Goal: Information Seeking & Learning: Find specific page/section

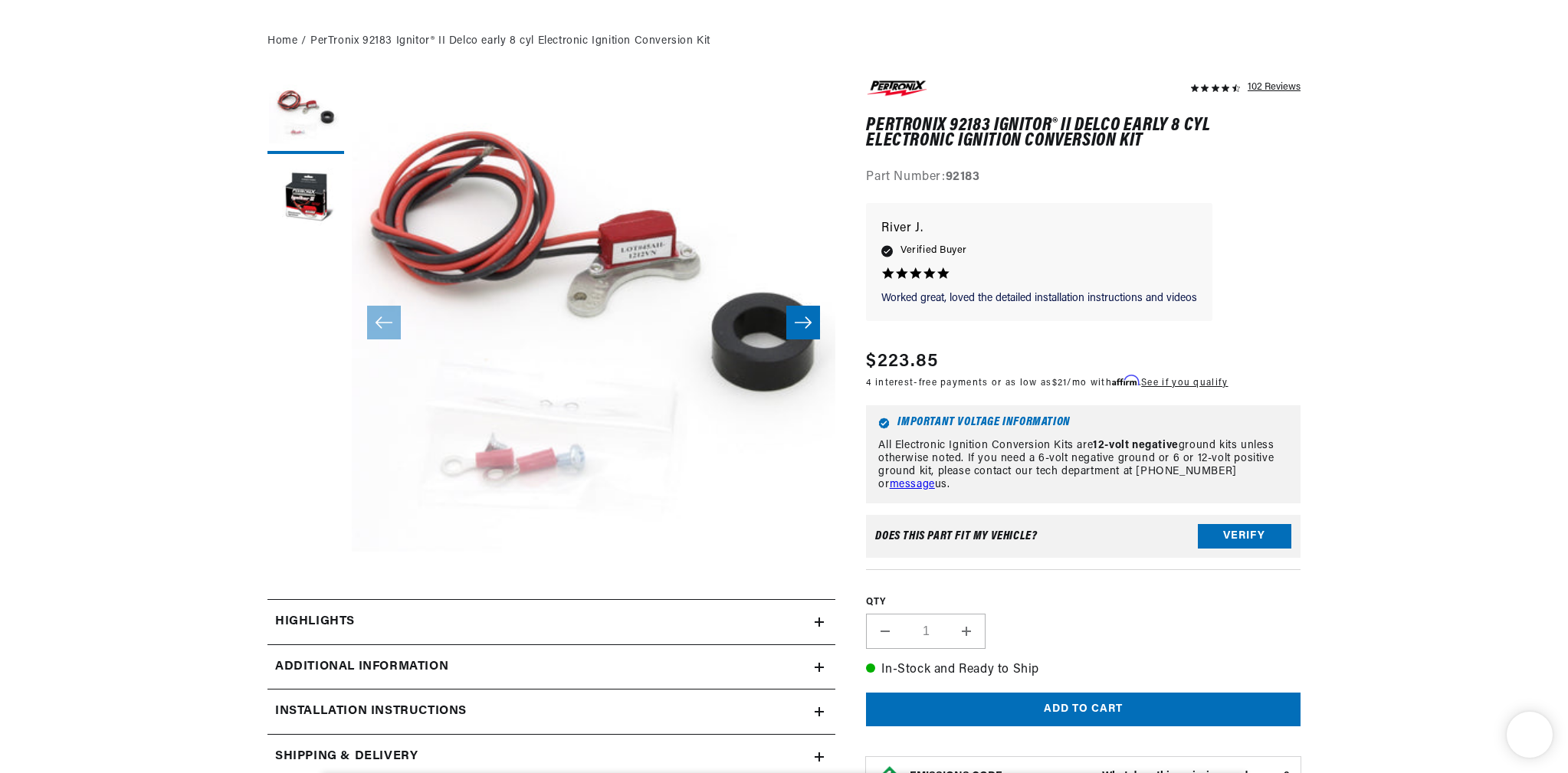
scroll to position [0, 464]
click at [1220, 534] on button "Verify" at bounding box center [1244, 536] width 93 height 25
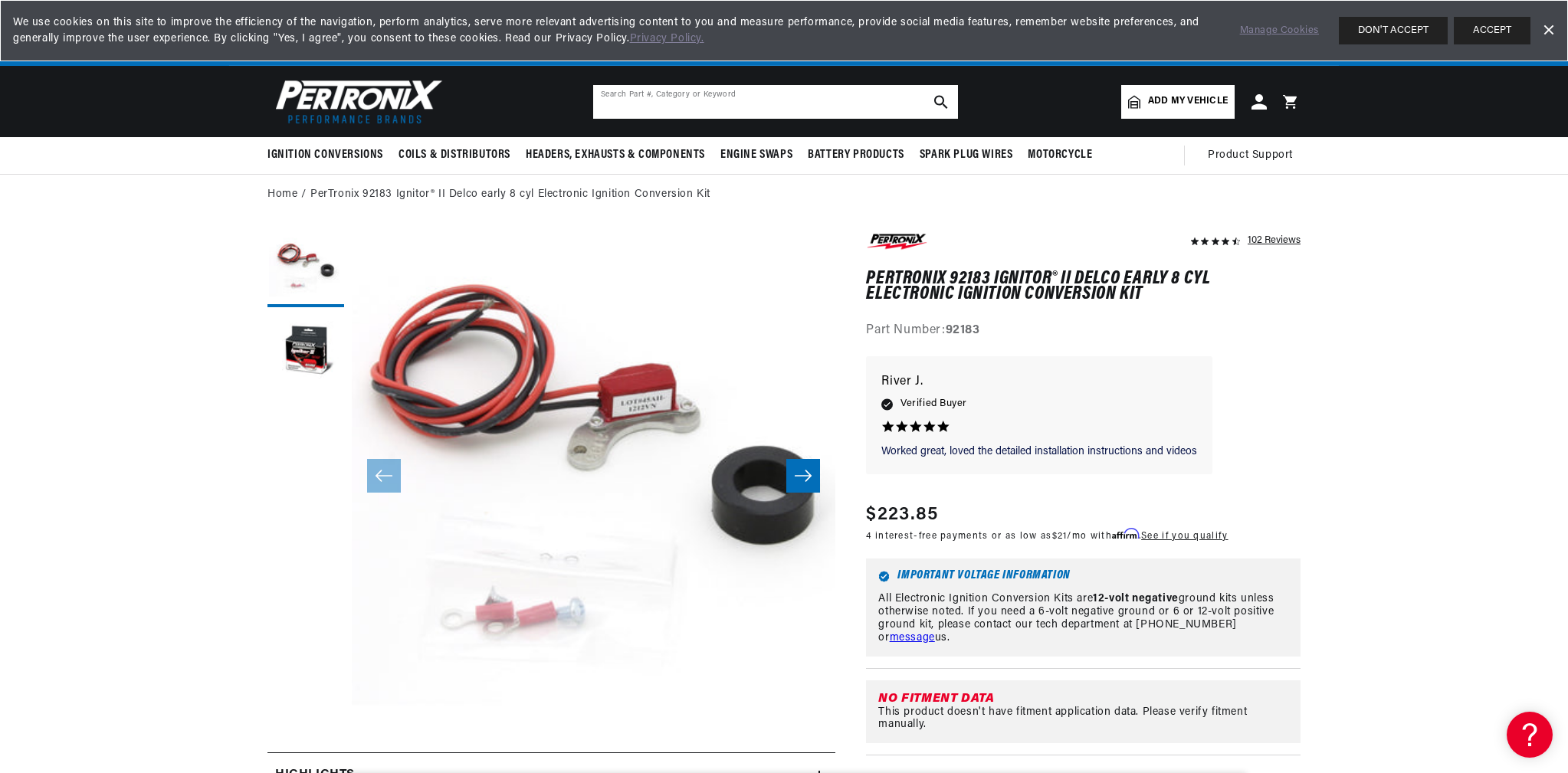
click at [814, 97] on input "text" at bounding box center [775, 102] width 365 height 34
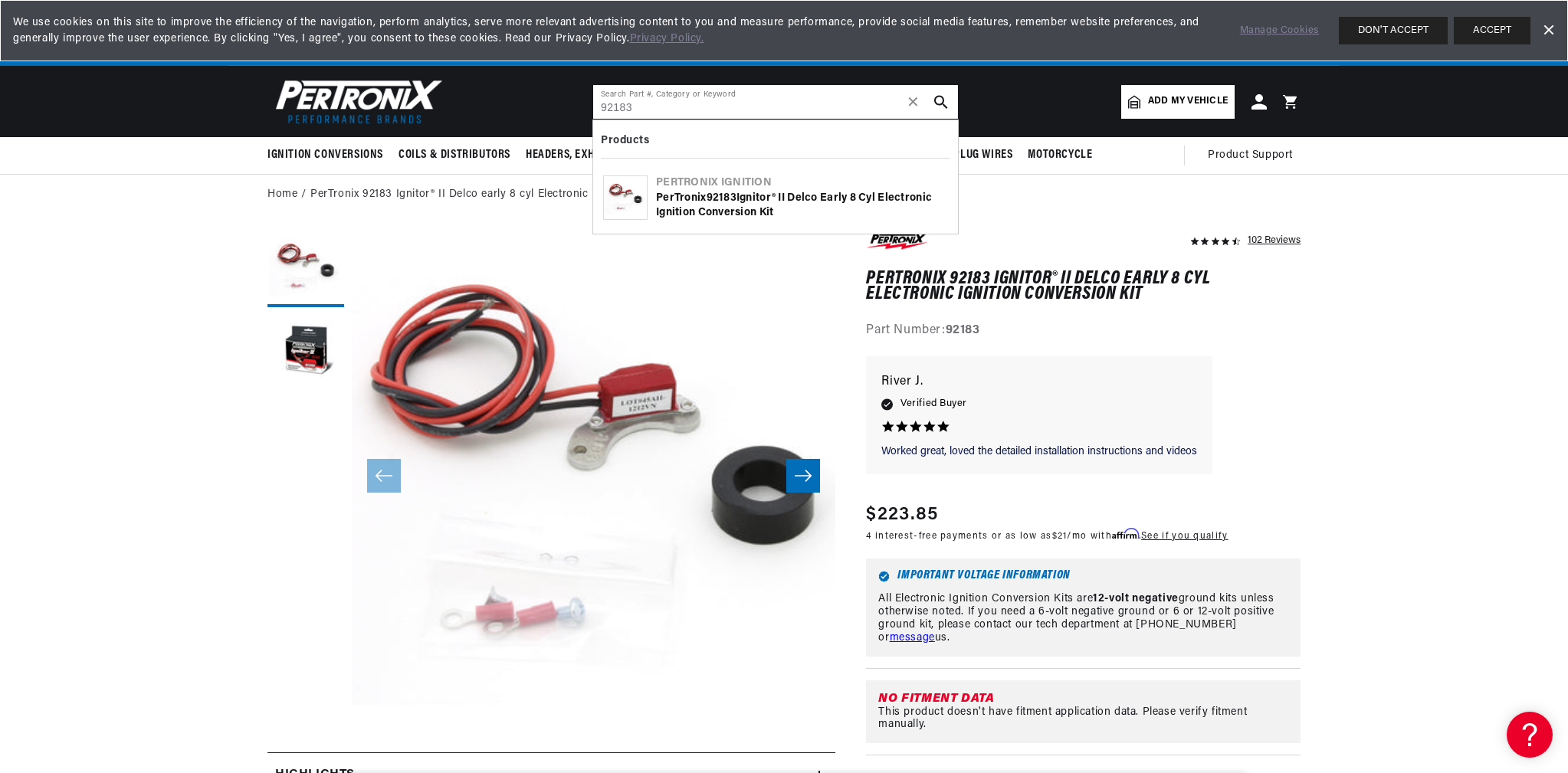
scroll to position [0, 0]
type input "92183"
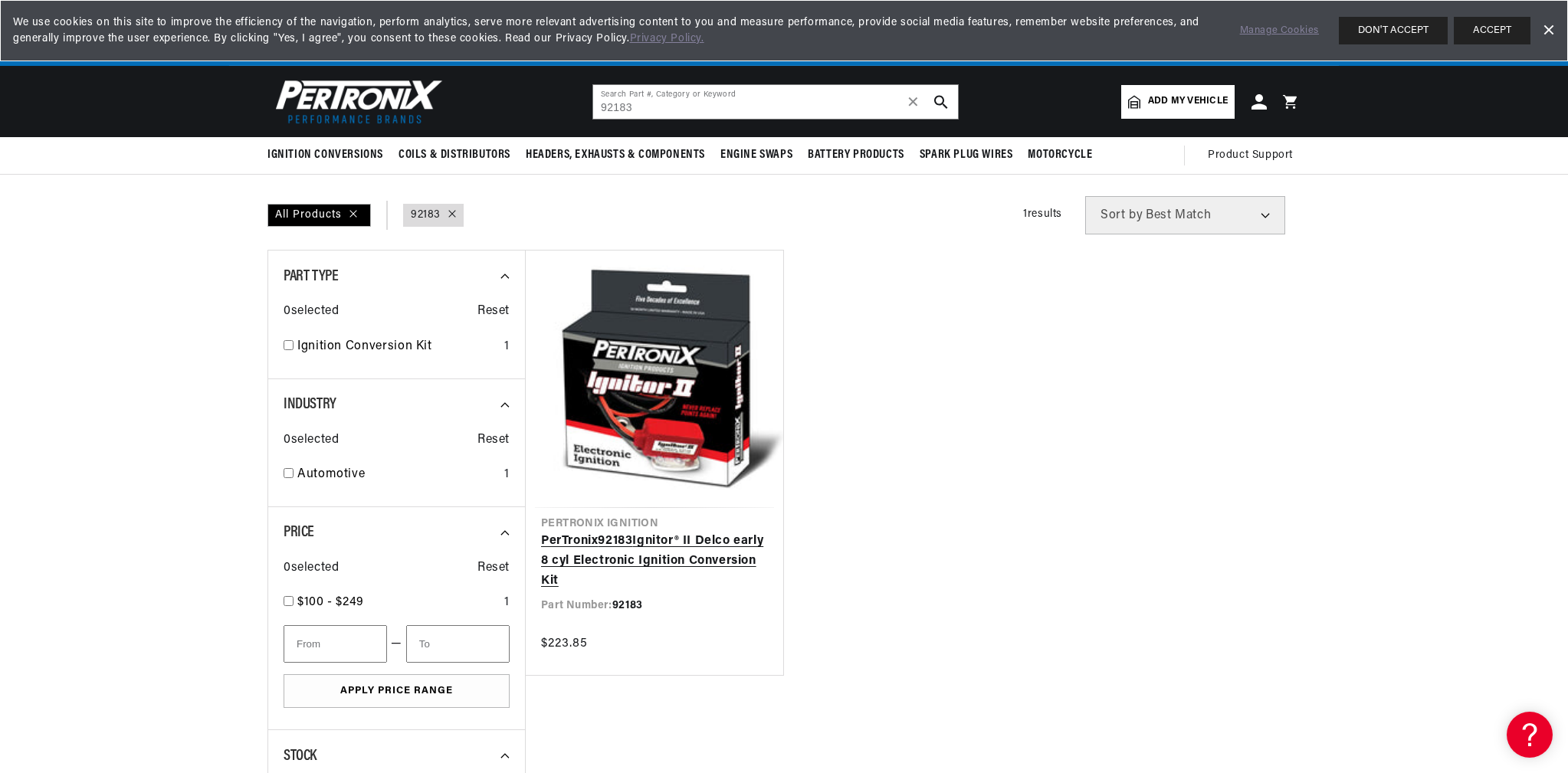
click at [615, 537] on link "PerTronix 92183 Ignitor® II Delco early 8 cyl Electronic Ignition Conversion Kit" at bounding box center [654, 561] width 227 height 59
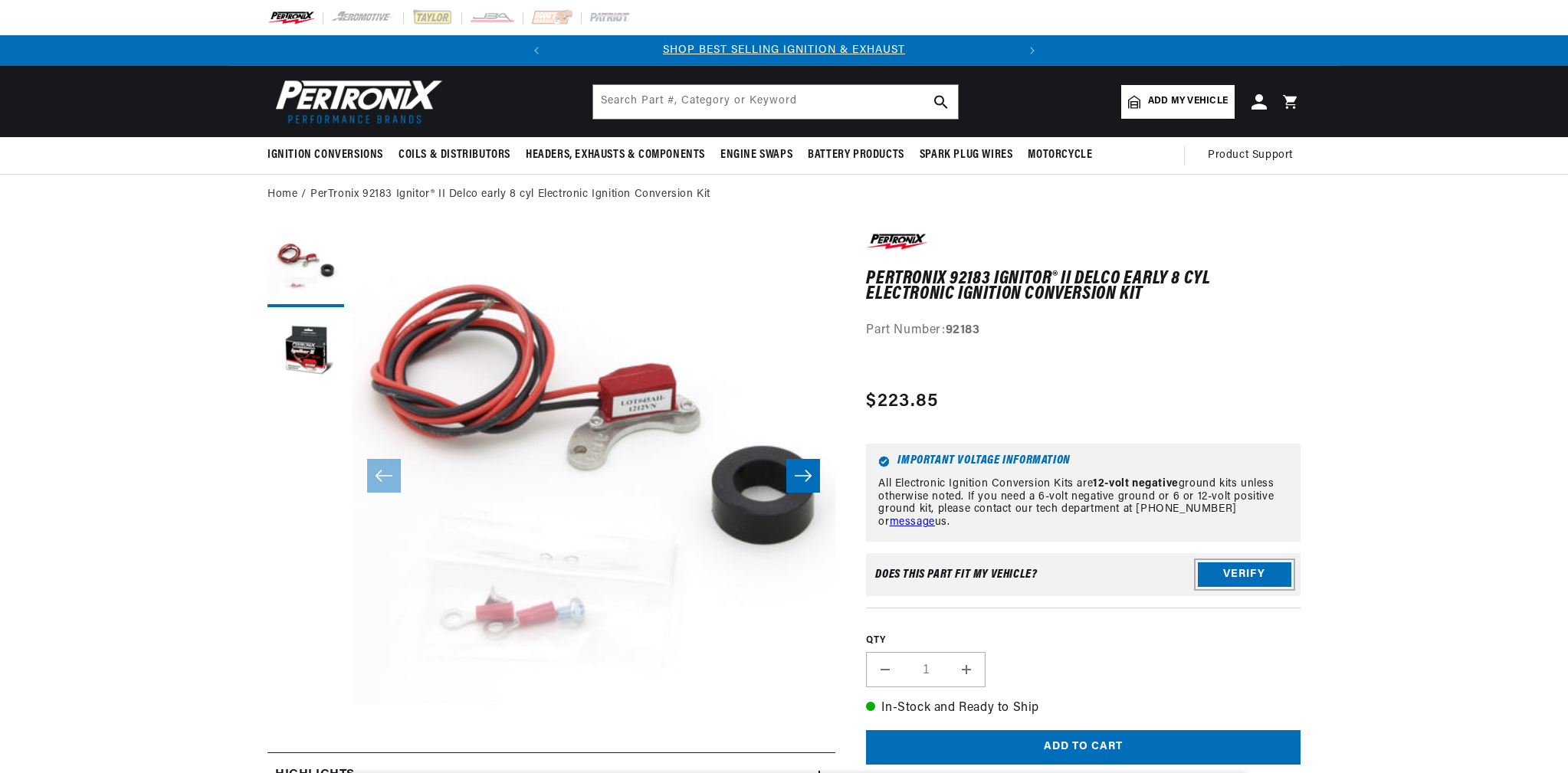
click at [1222, 568] on button "Verify" at bounding box center [1244, 574] width 93 height 25
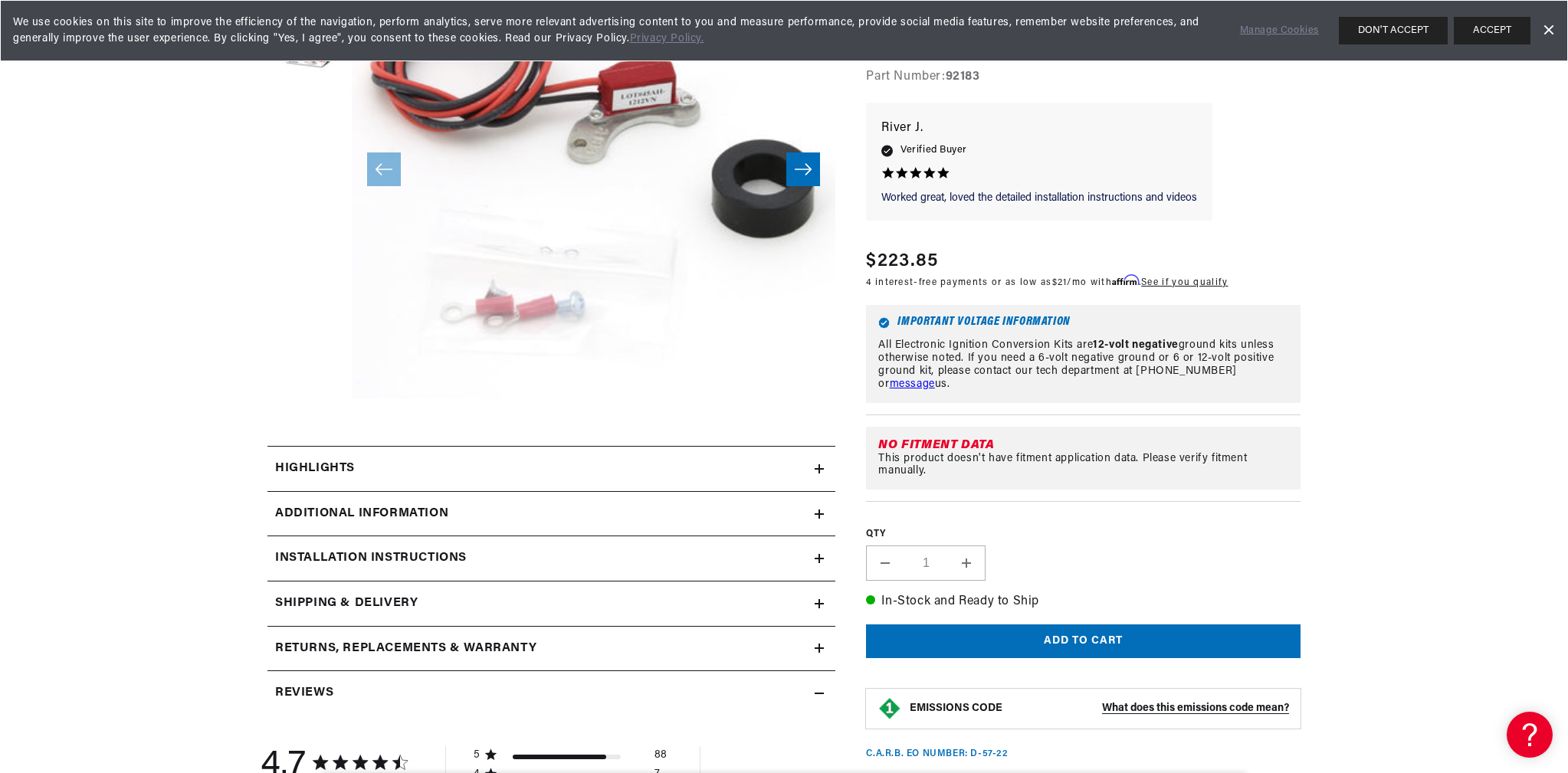
click at [408, 507] on h2 "Additional Information" at bounding box center [361, 514] width 173 height 20
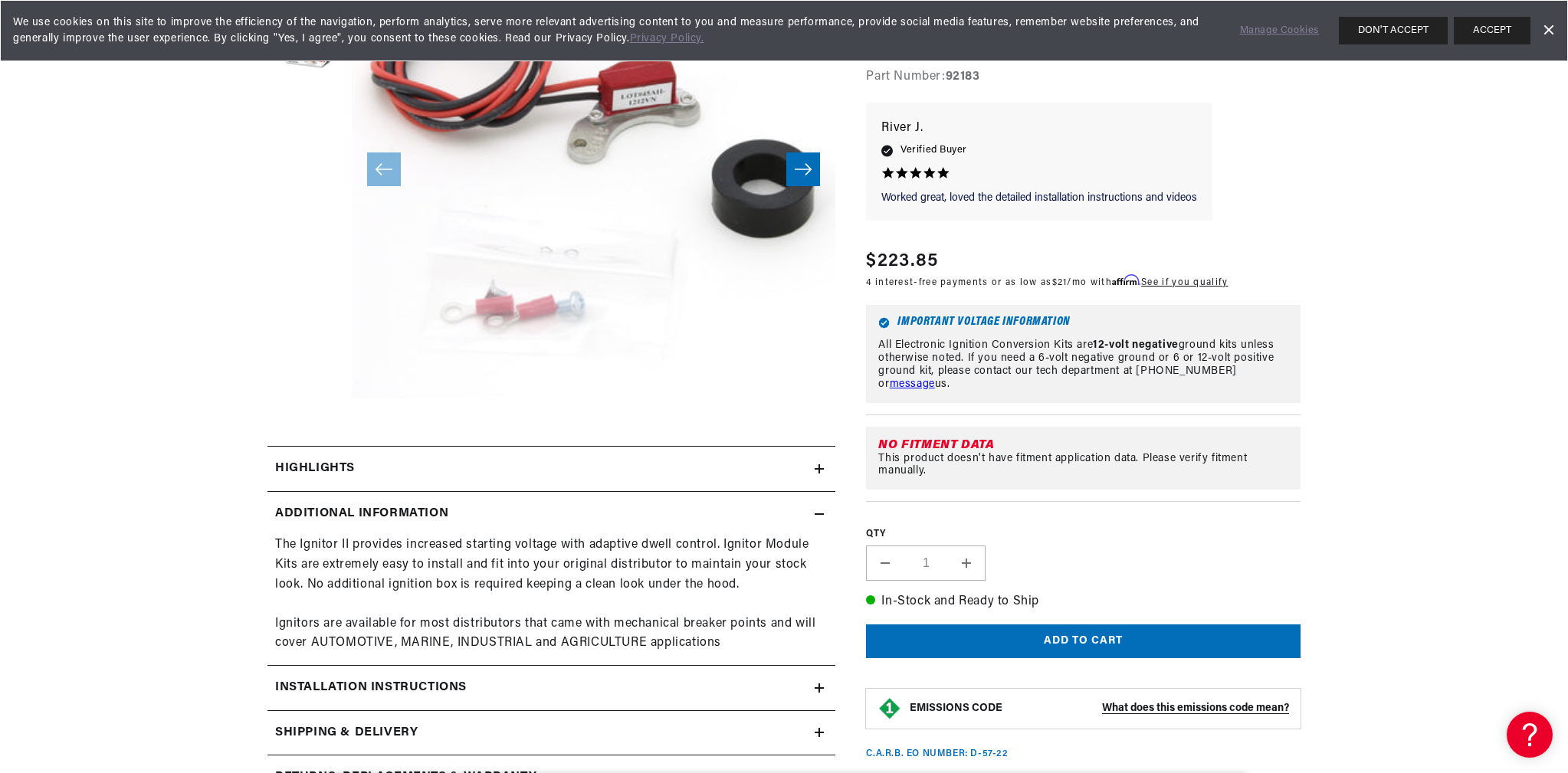
click at [370, 466] on div "Highlights" at bounding box center [540, 469] width 547 height 20
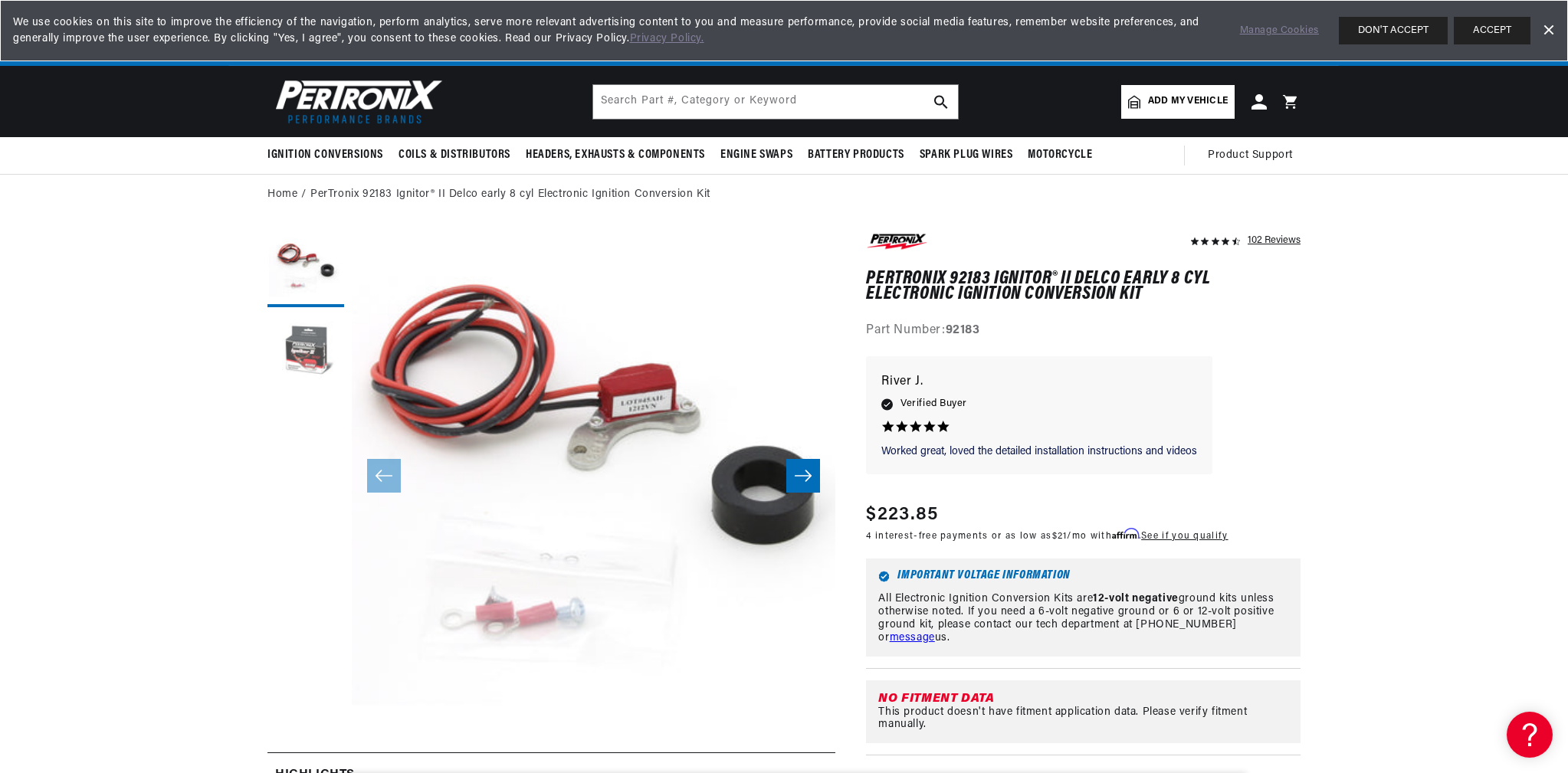
click at [313, 361] on button "Load image 2 in gallery view" at bounding box center [305, 353] width 77 height 77
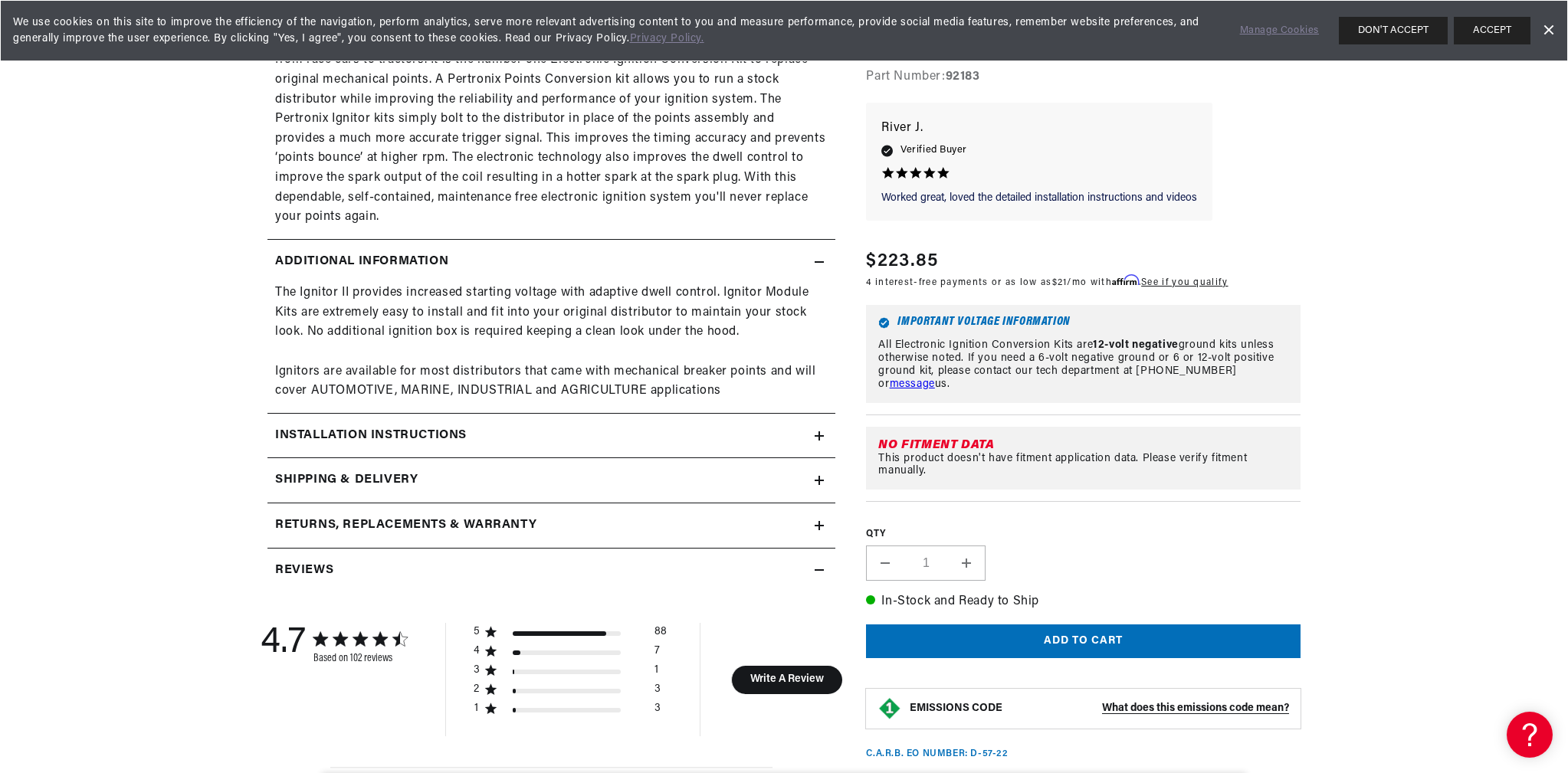
scroll to position [0, 20]
click at [429, 429] on h2 "Installation instructions" at bounding box center [371, 436] width 192 height 20
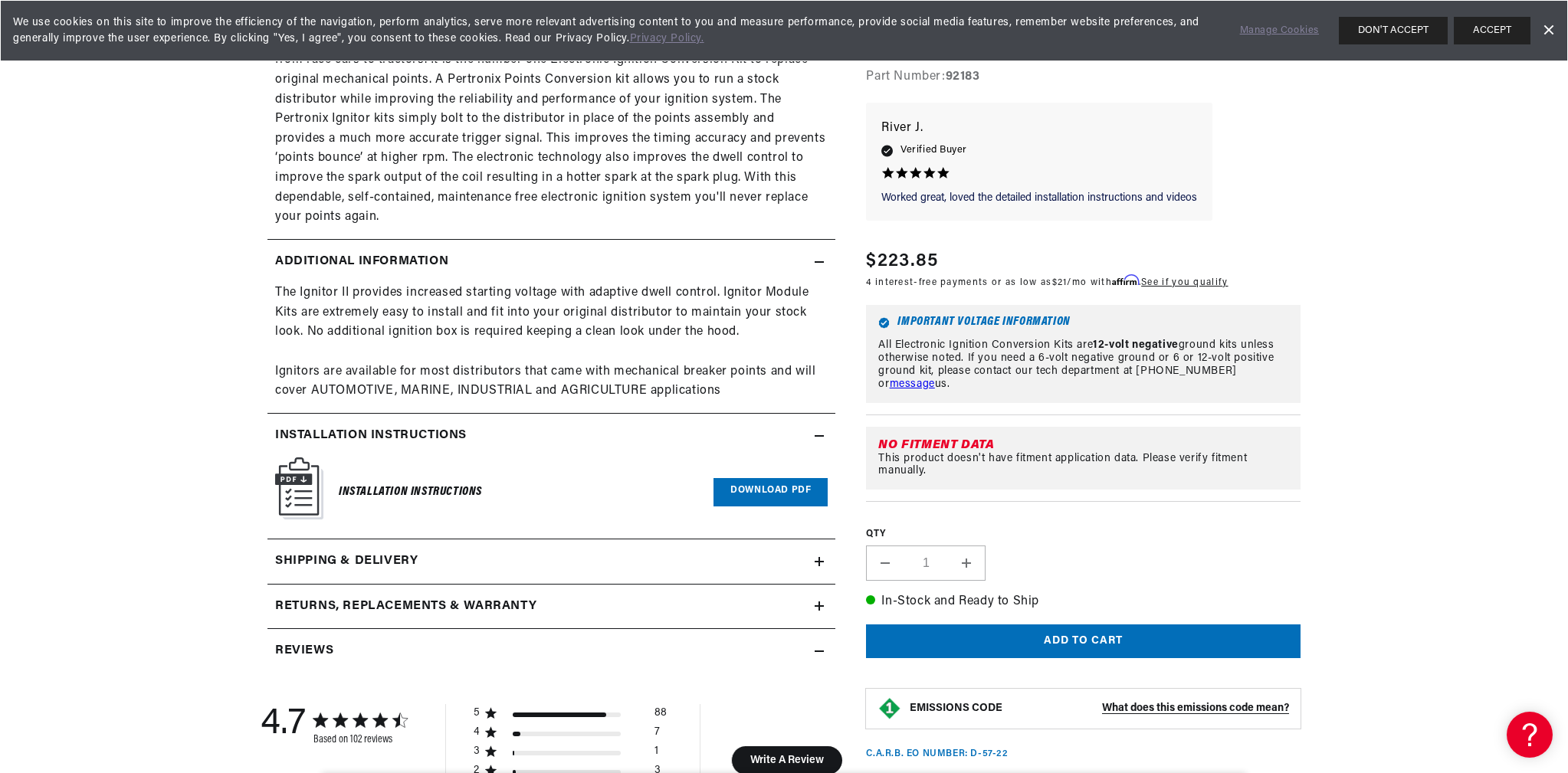
scroll to position [0, 0]
click at [760, 488] on link "Download PDF" at bounding box center [770, 492] width 114 height 28
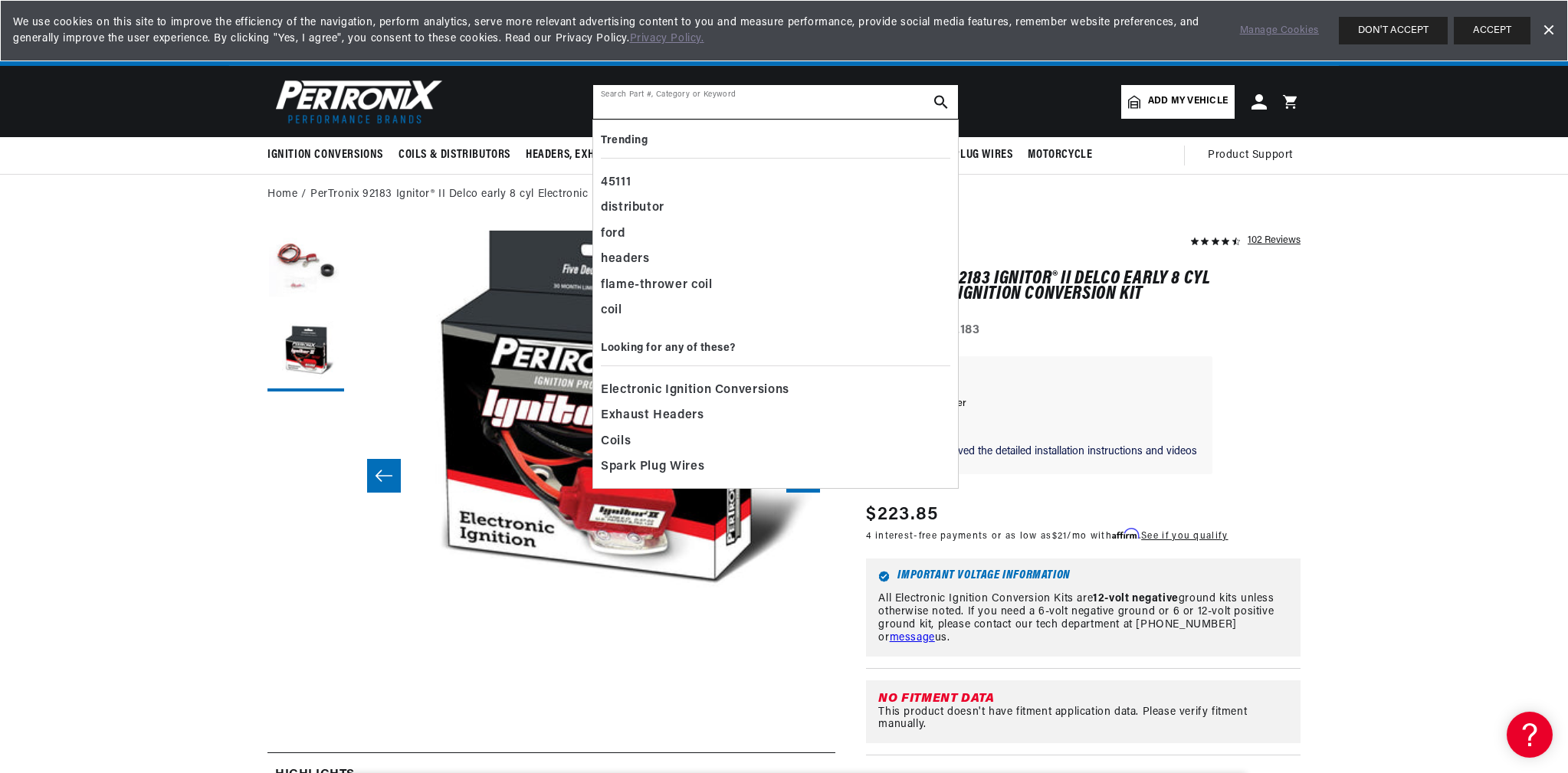
click at [810, 97] on input "text" at bounding box center [775, 102] width 365 height 34
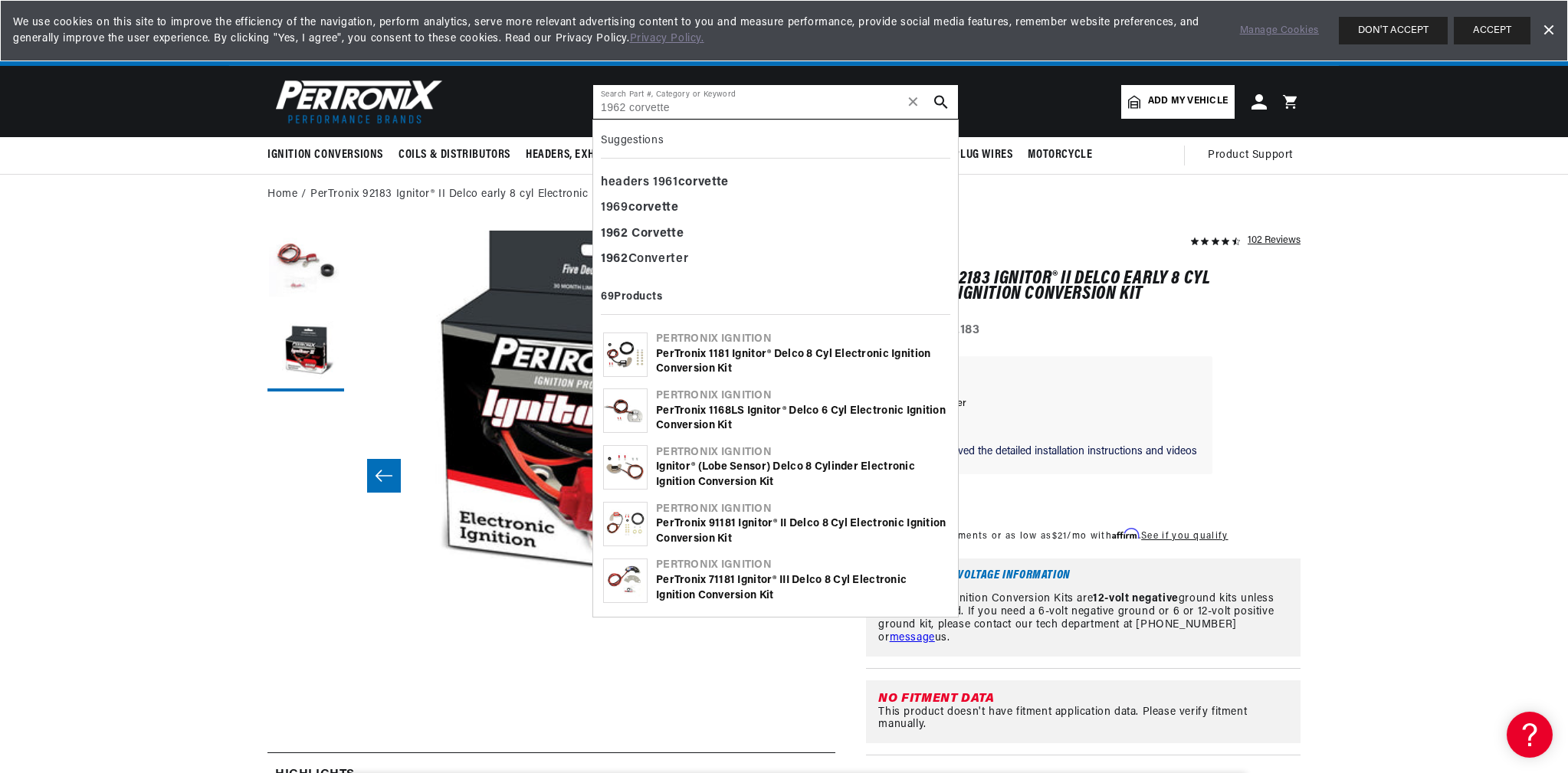
type input "1962 corvette"
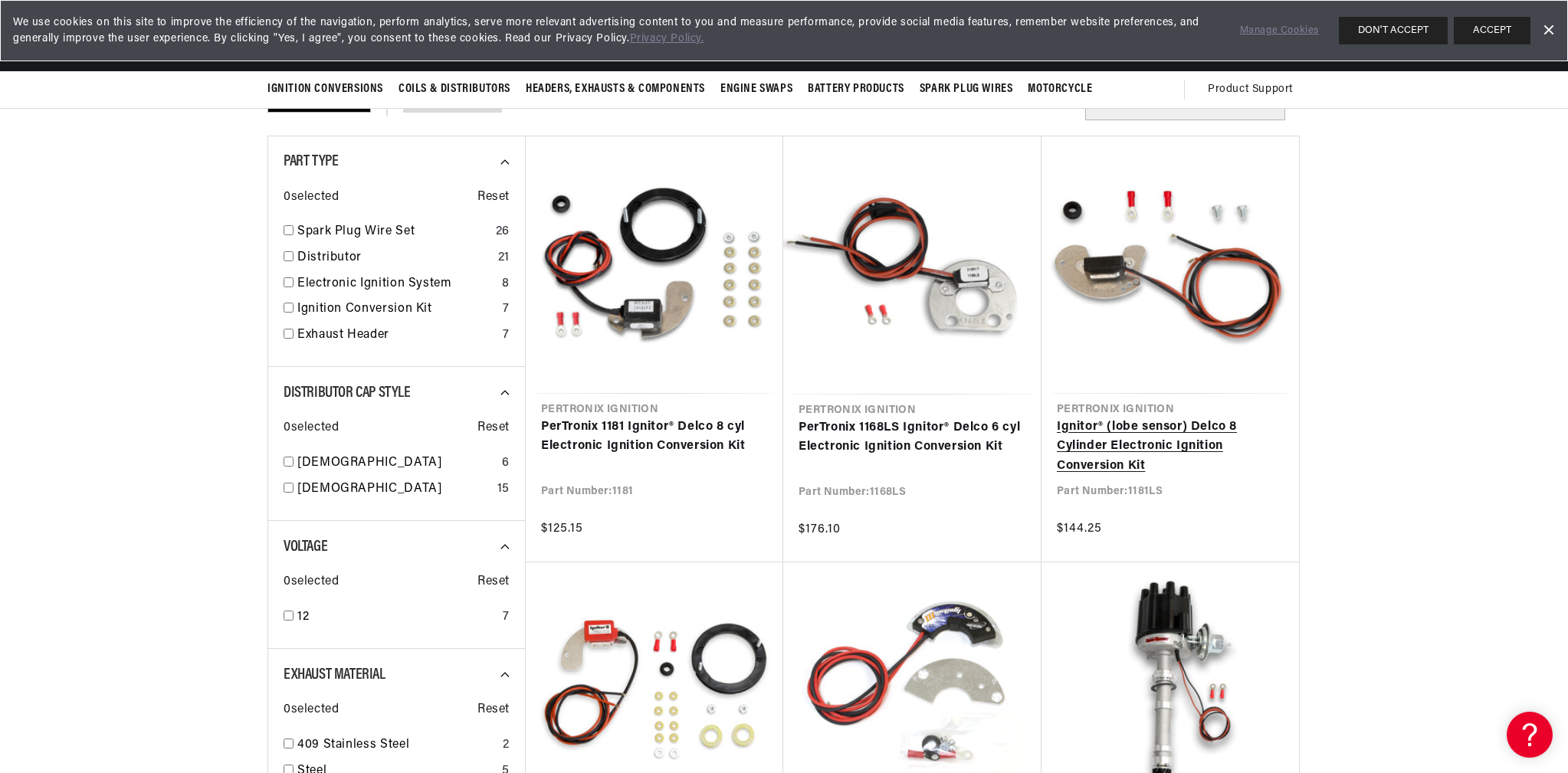
scroll to position [0, 464]
click at [1110, 438] on link "Ignitor® (lobe sensor) Delco 8 Cylinder Electronic Ignition Conversion Kit" at bounding box center [1170, 447] width 227 height 59
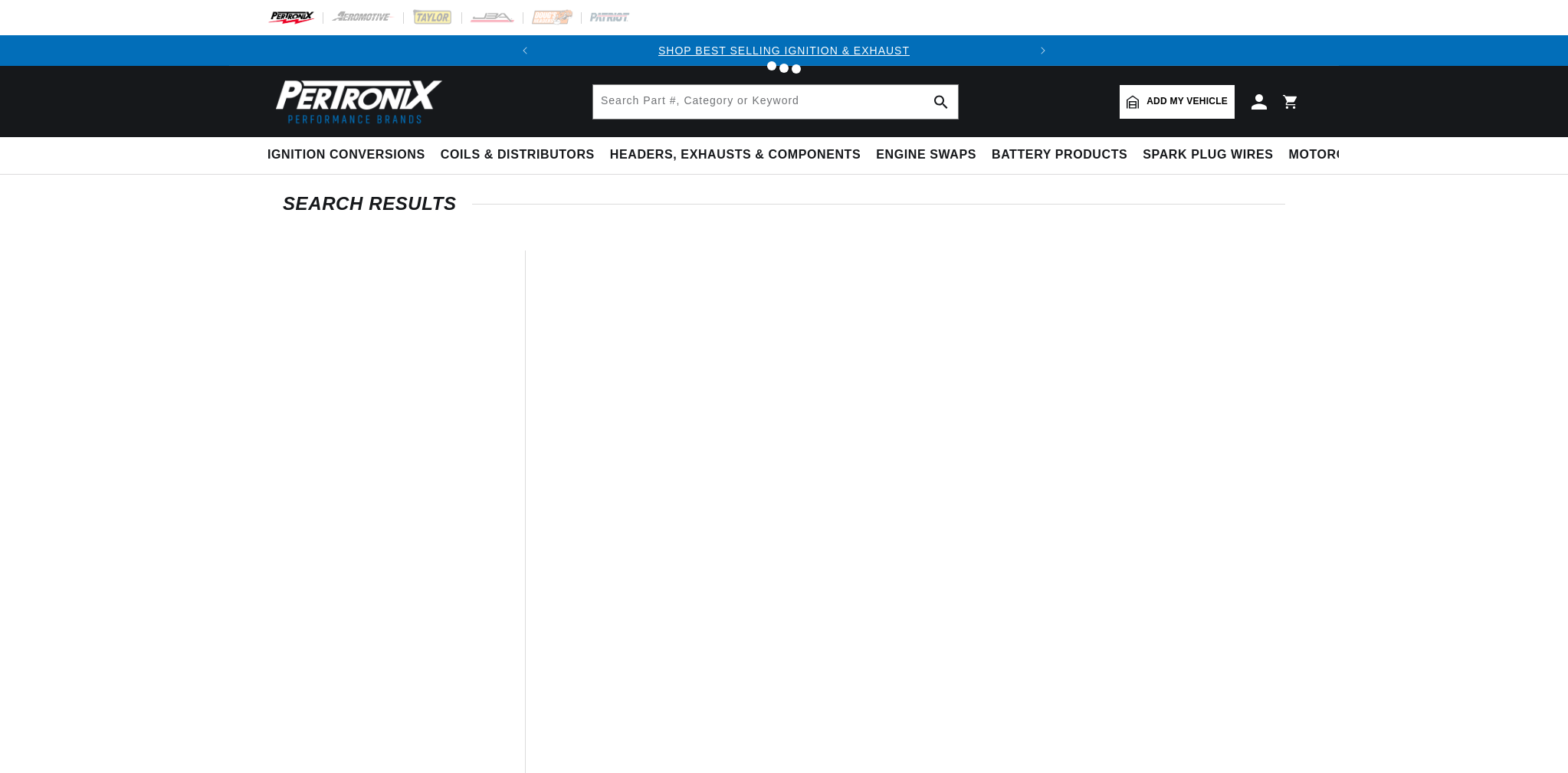
scroll to position [153, 0]
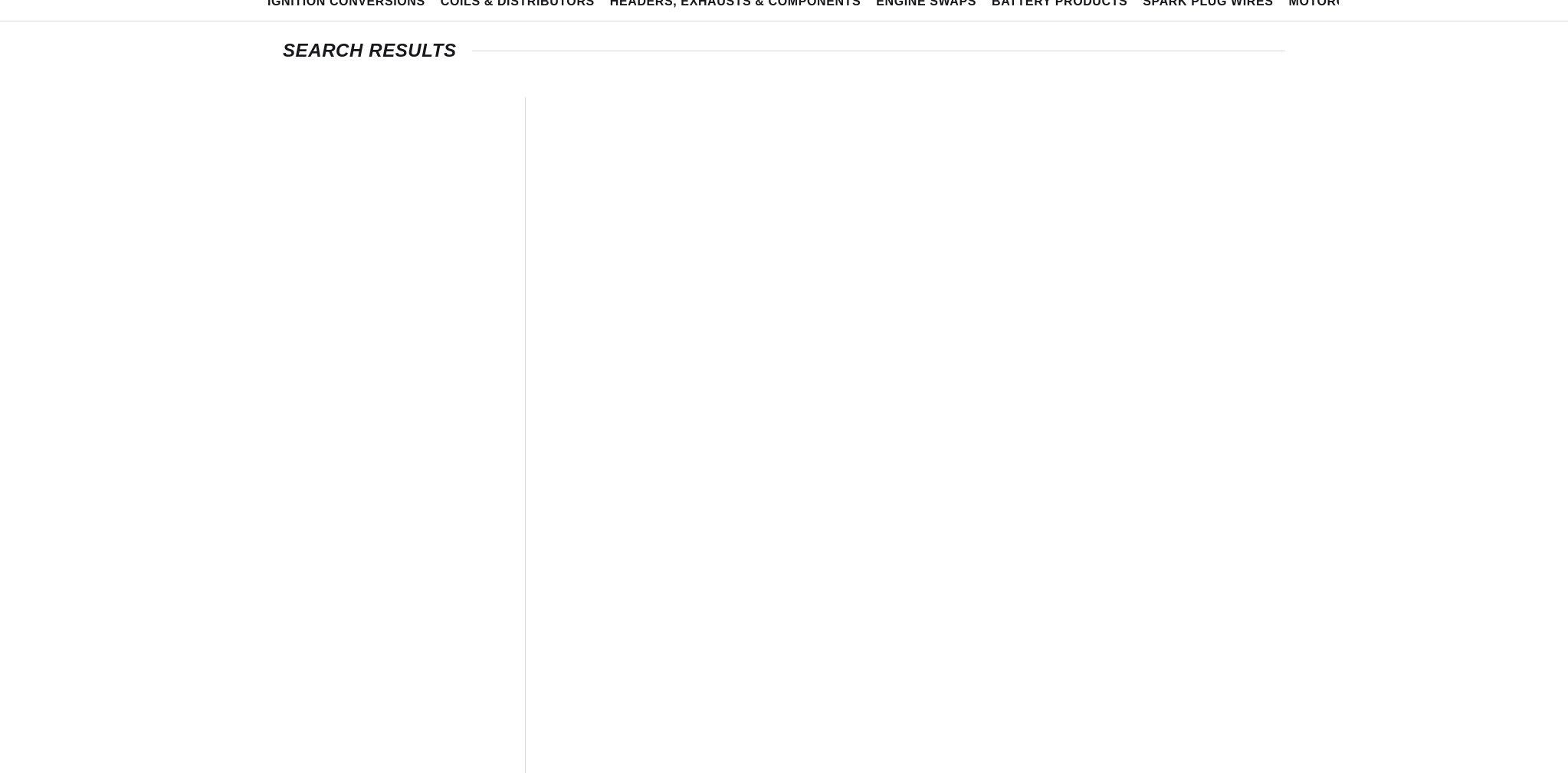
type input "1962 corvette"
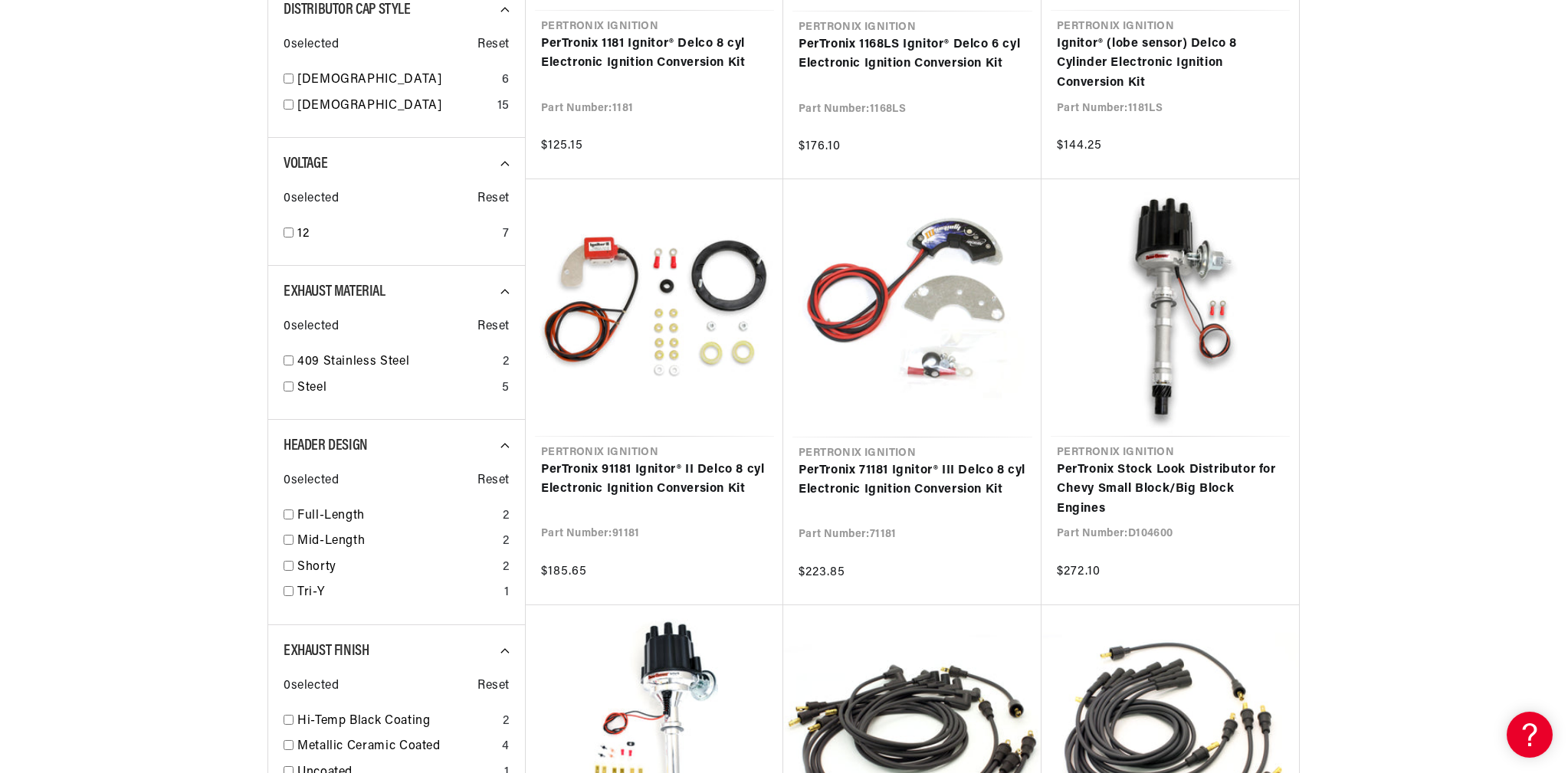
scroll to position [0, 464]
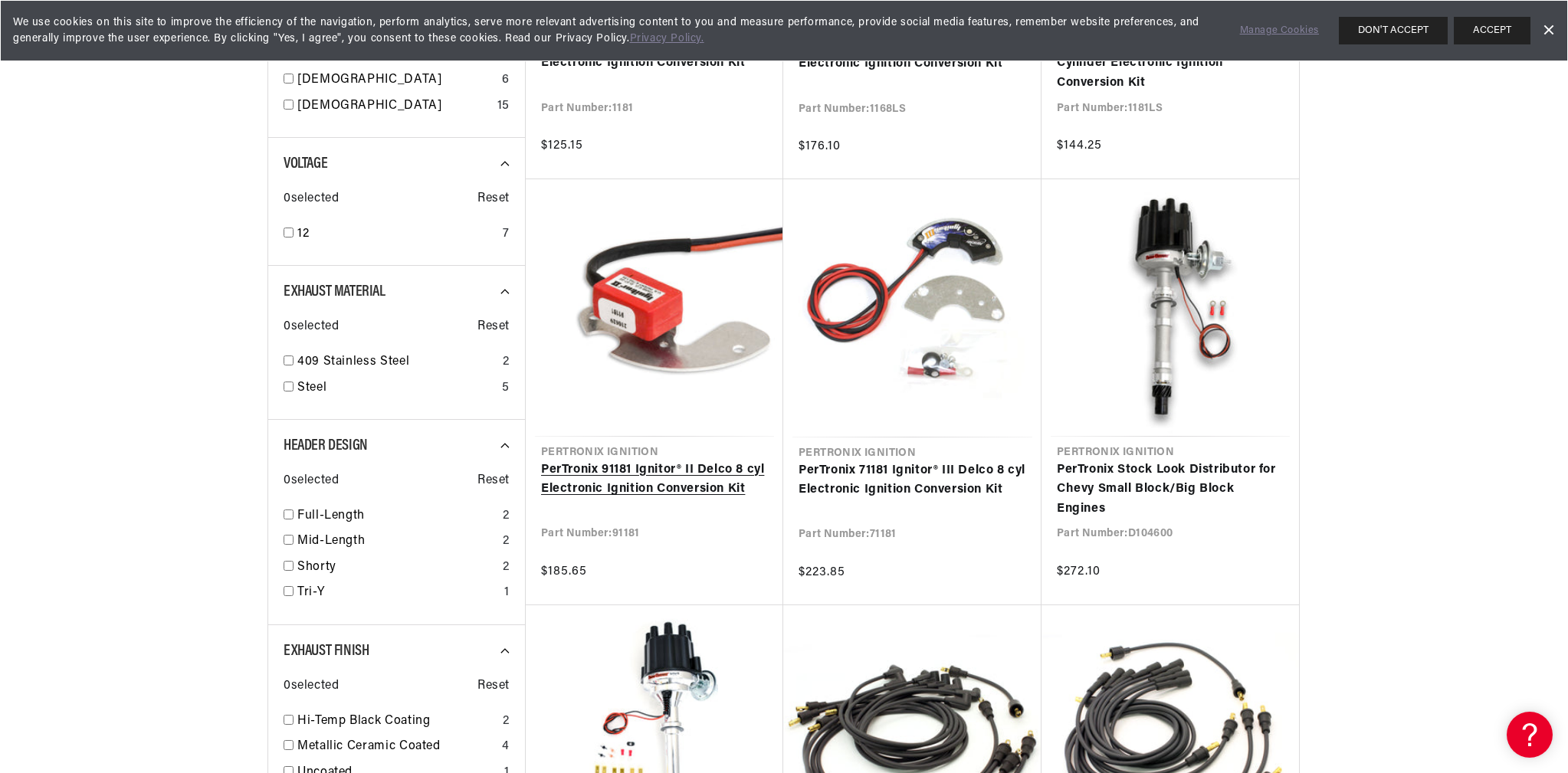
click at [625, 479] on link "PerTronix 91181 Ignitor® II Delco 8 cyl Electronic Ignition Conversion Kit" at bounding box center [654, 480] width 227 height 39
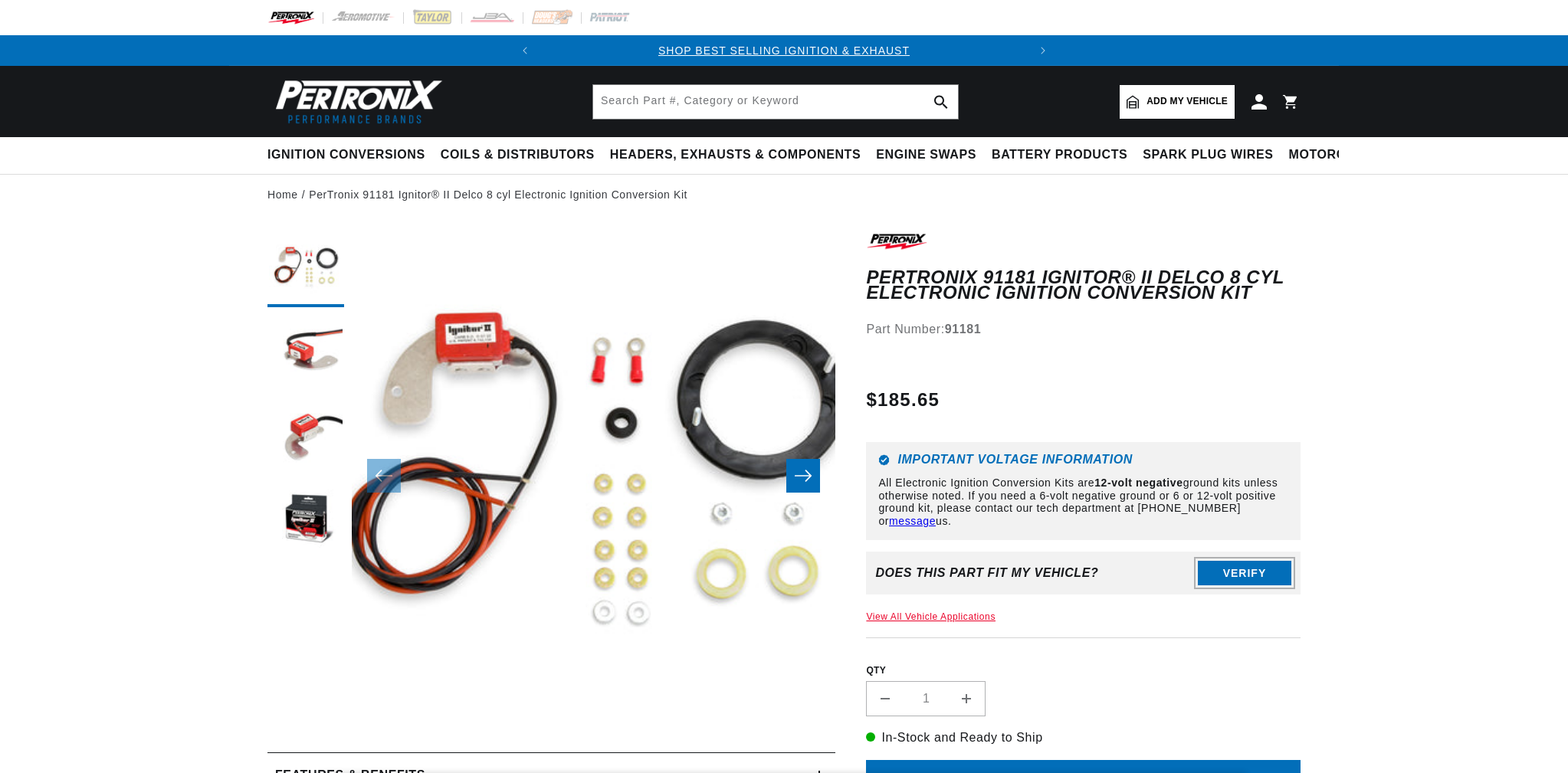
click at [1246, 572] on button "Verify" at bounding box center [1244, 573] width 93 height 25
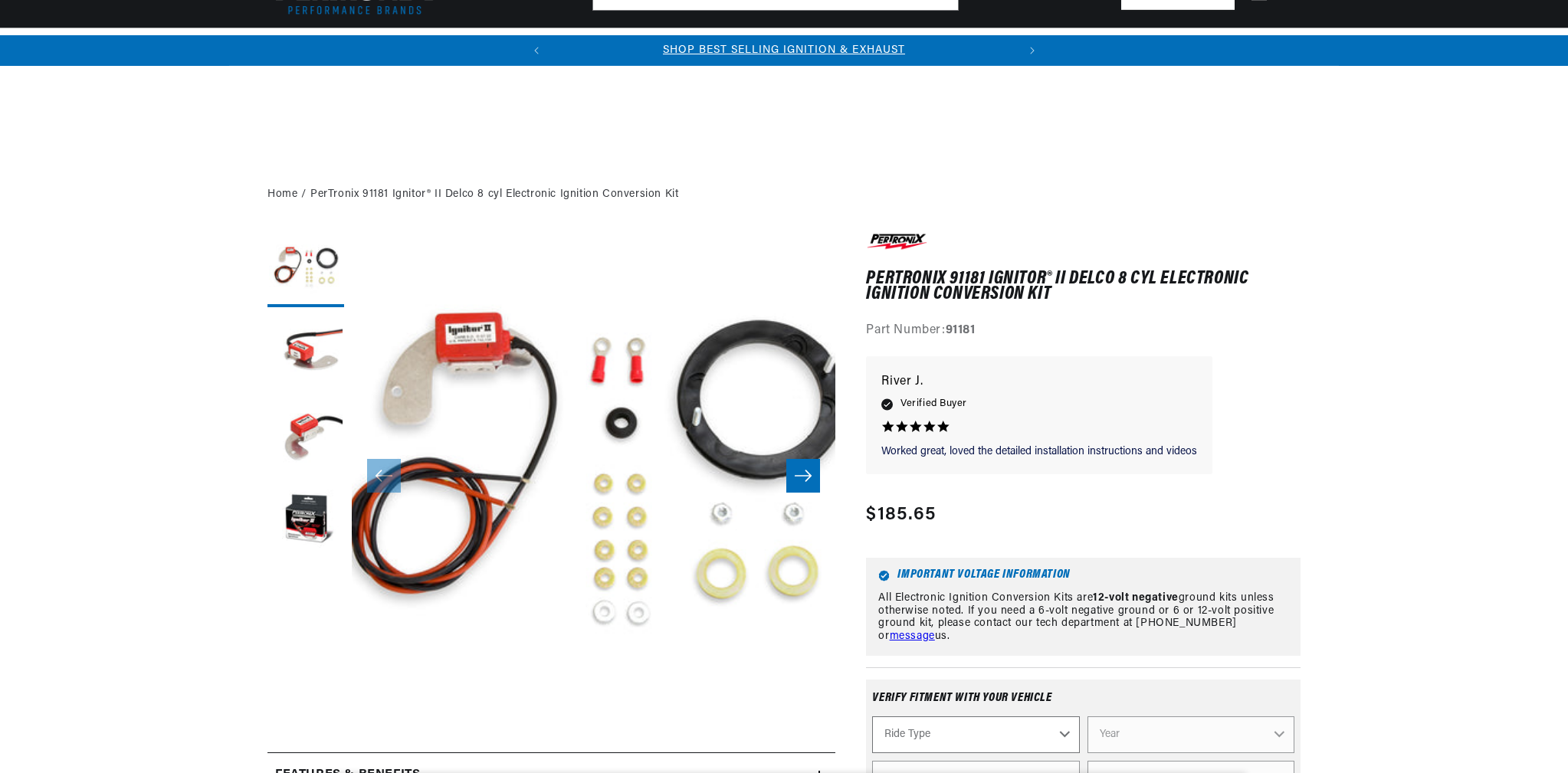
scroll to position [306, 0]
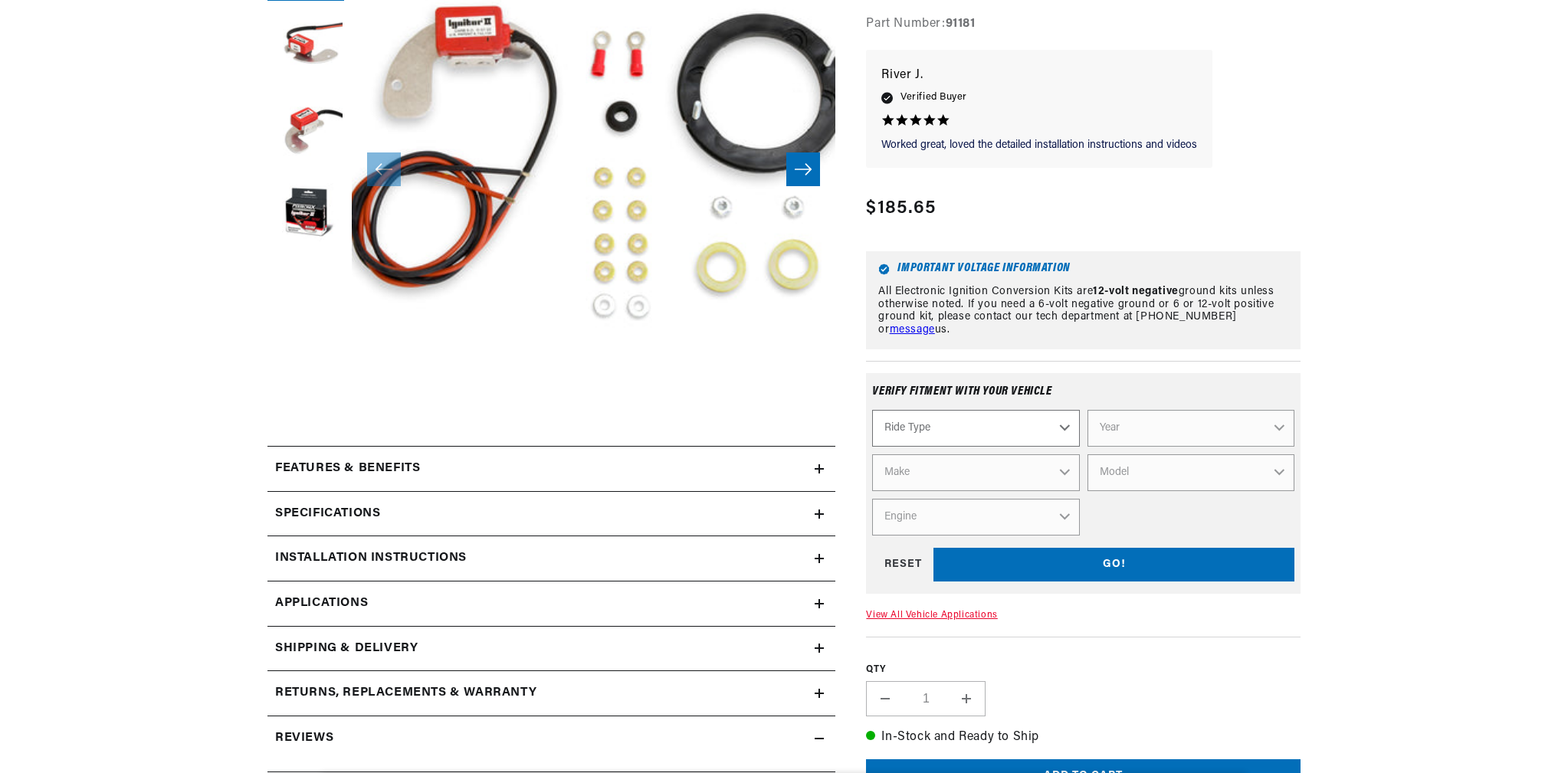
click at [1066, 425] on select "Ride Type Automotive Agricultural Industrial Marine Motorcycle" at bounding box center [975, 428] width 207 height 37
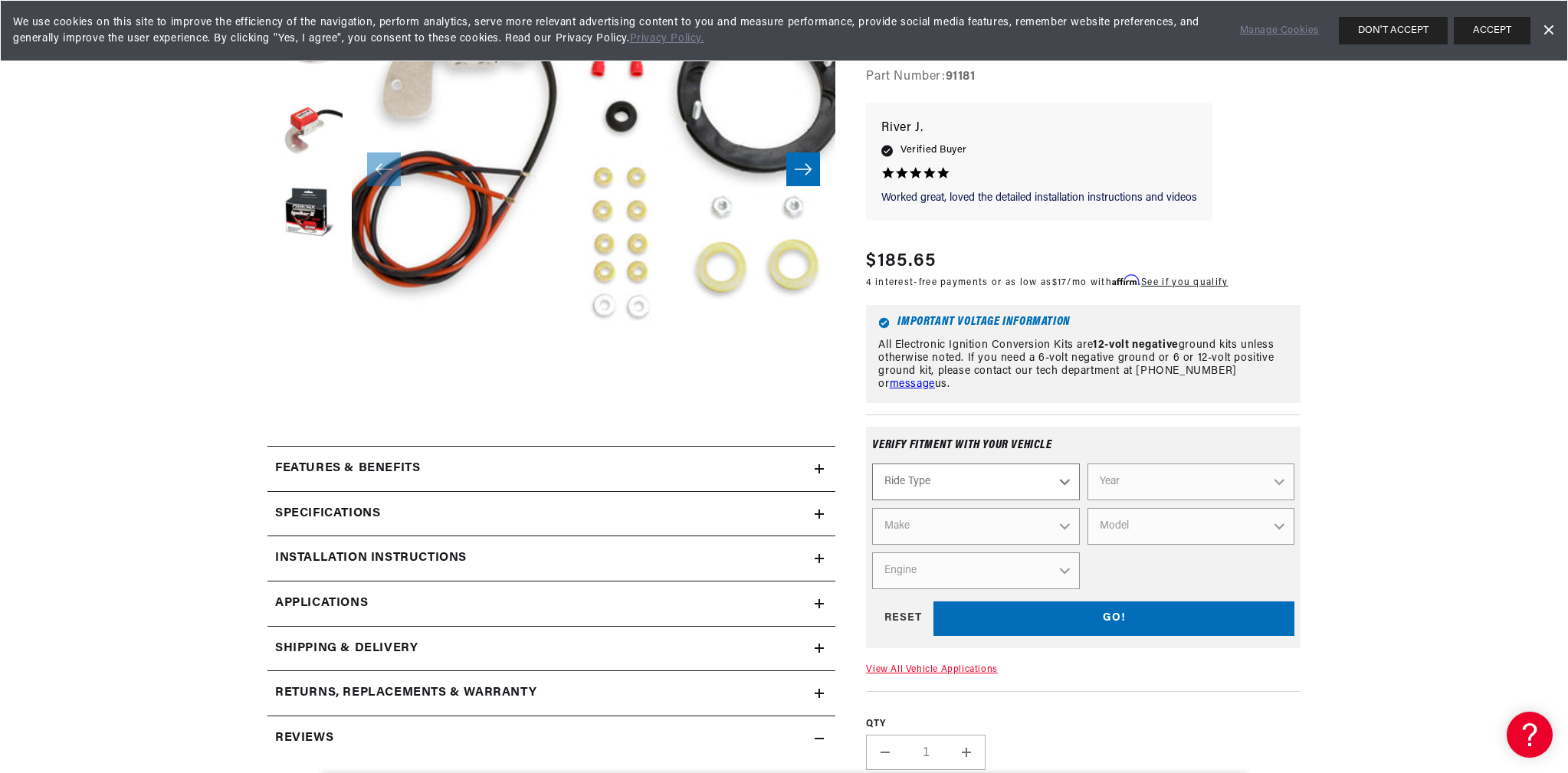
scroll to position [0, 0]
select select "Automotive"
click at [872, 464] on select "Ride Type Automotive Agricultural Industrial Marine Motorcycle" at bounding box center [975, 482] width 207 height 37
select select "Automotive"
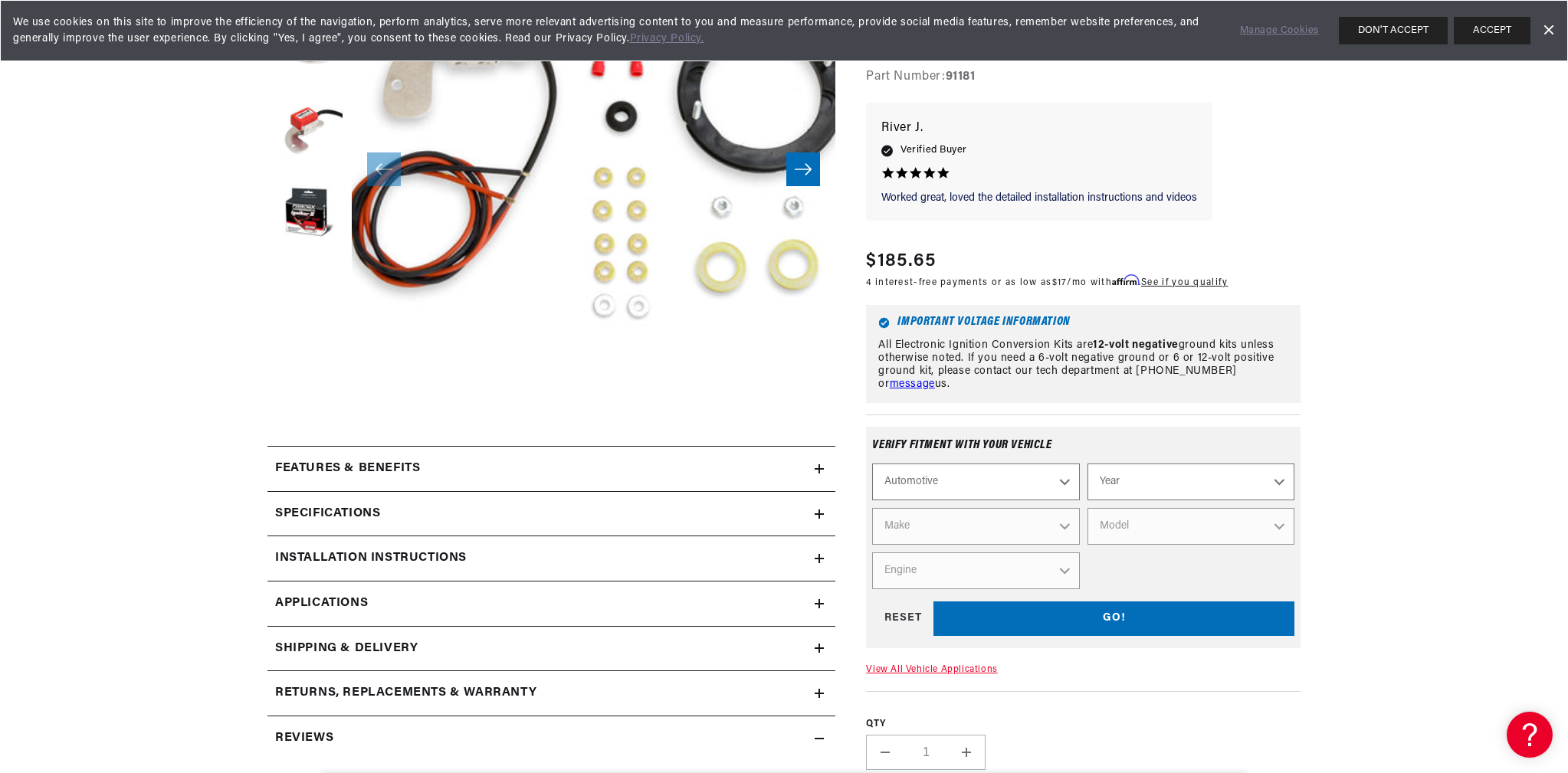
click at [1062, 526] on select "Make" at bounding box center [975, 527] width 207 height 37
click at [1062, 522] on select "Make" at bounding box center [975, 527] width 207 height 37
click at [1060, 524] on select "Make" at bounding box center [975, 527] width 207 height 37
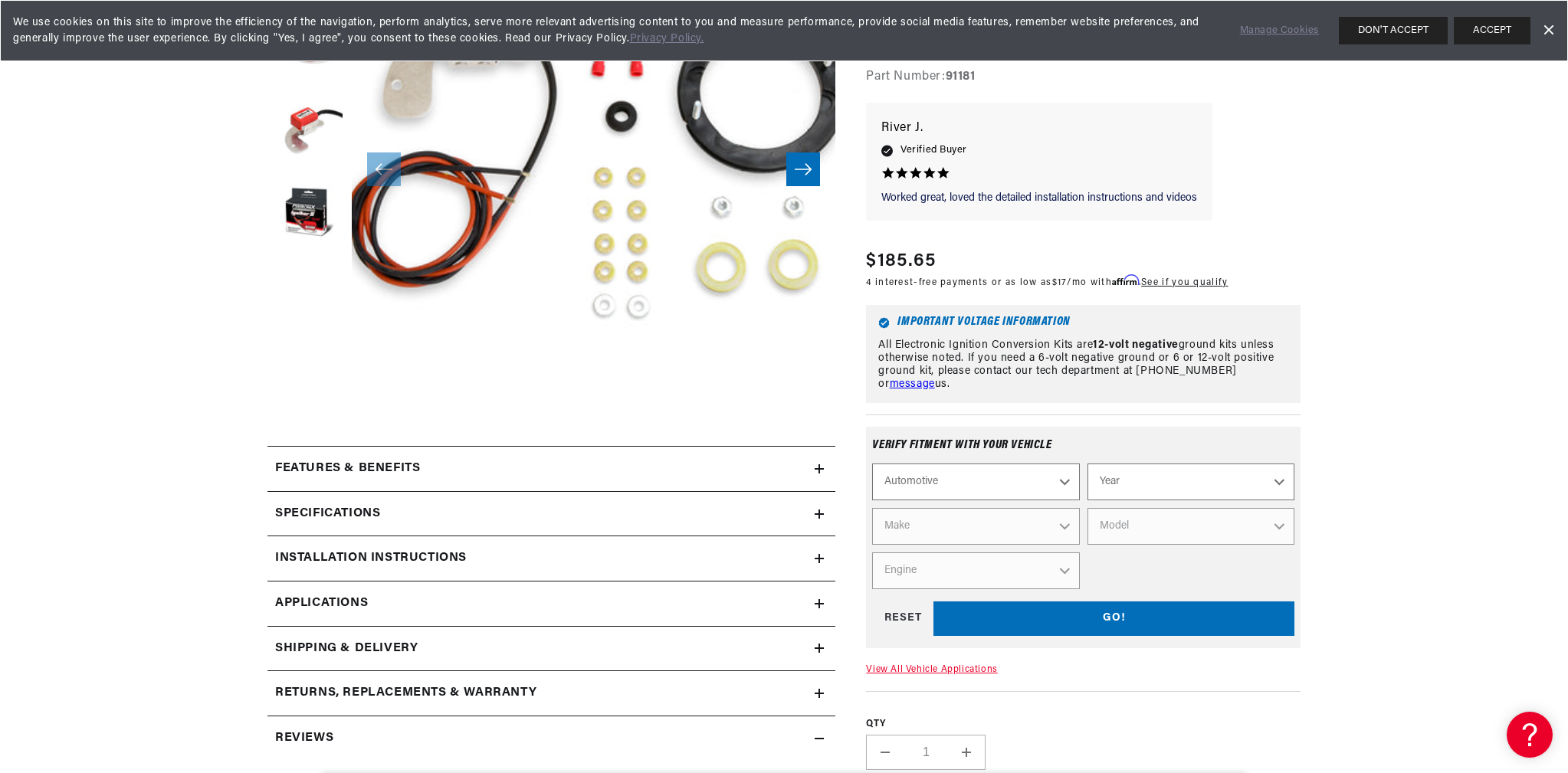
scroll to position [0, 0]
click at [897, 668] on link "View All Vehicle Applications" at bounding box center [931, 669] width 131 height 9
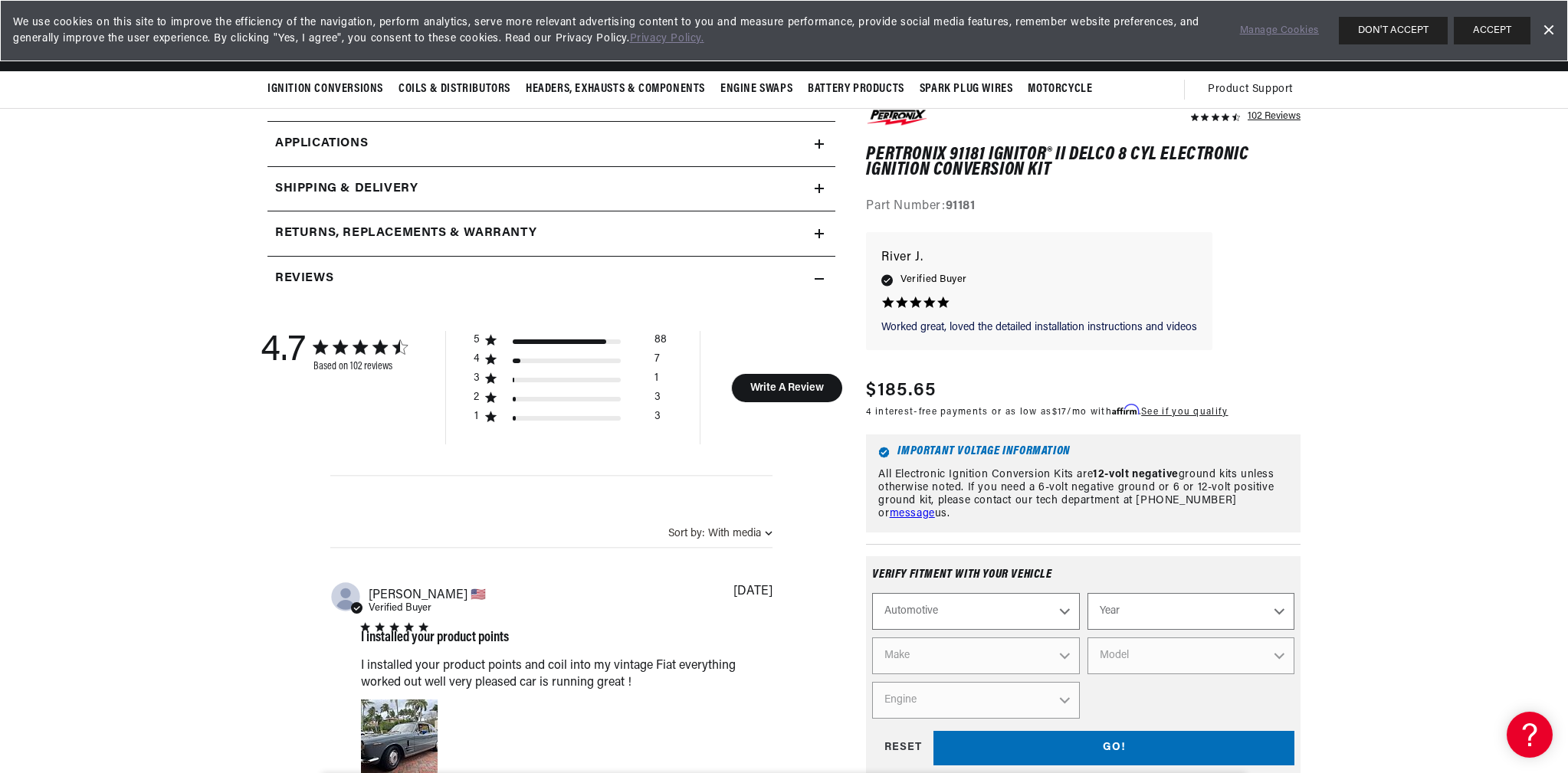
click at [1062, 703] on select "Engine" at bounding box center [975, 701] width 207 height 37
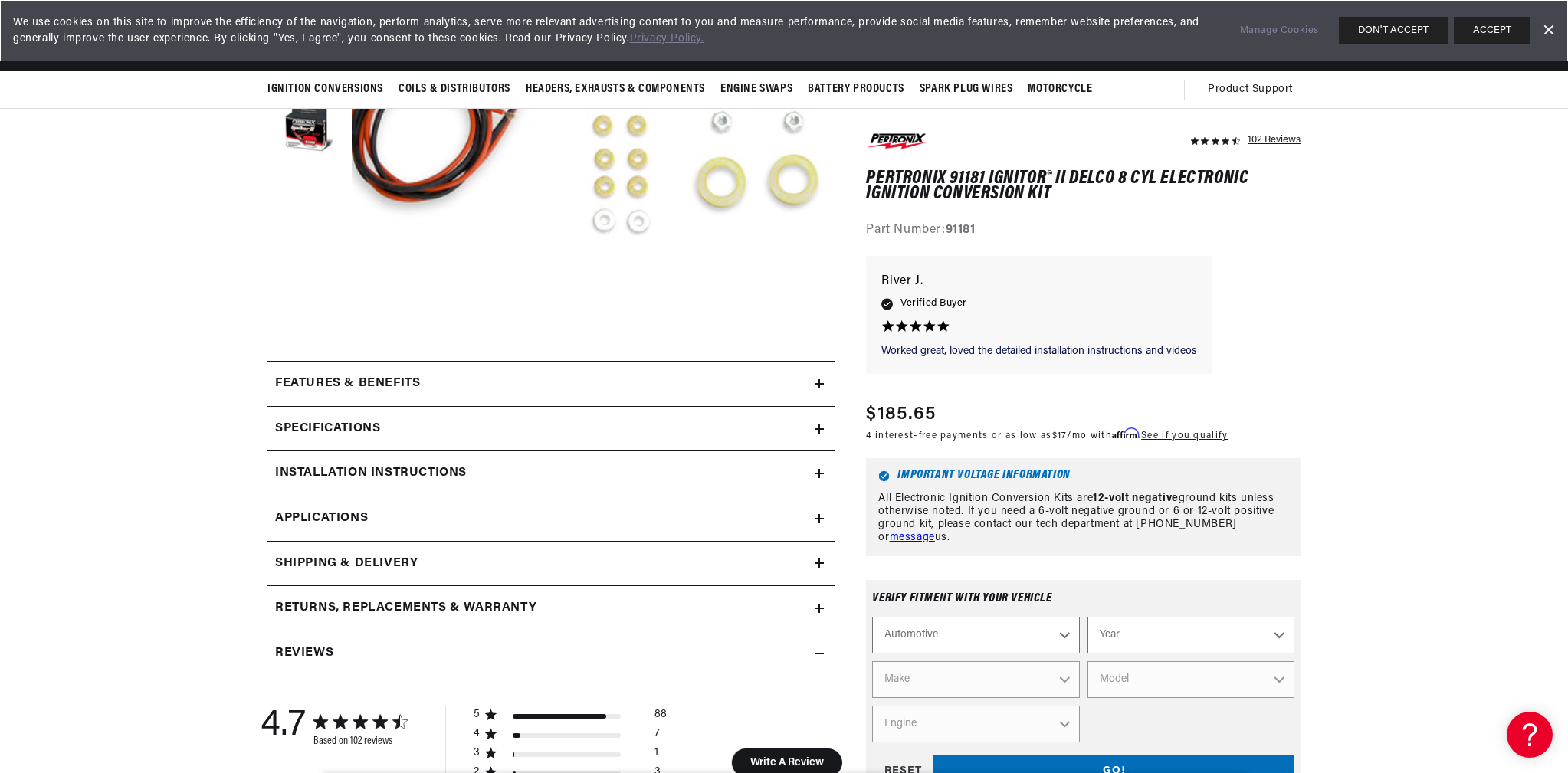
scroll to position [383, 0]
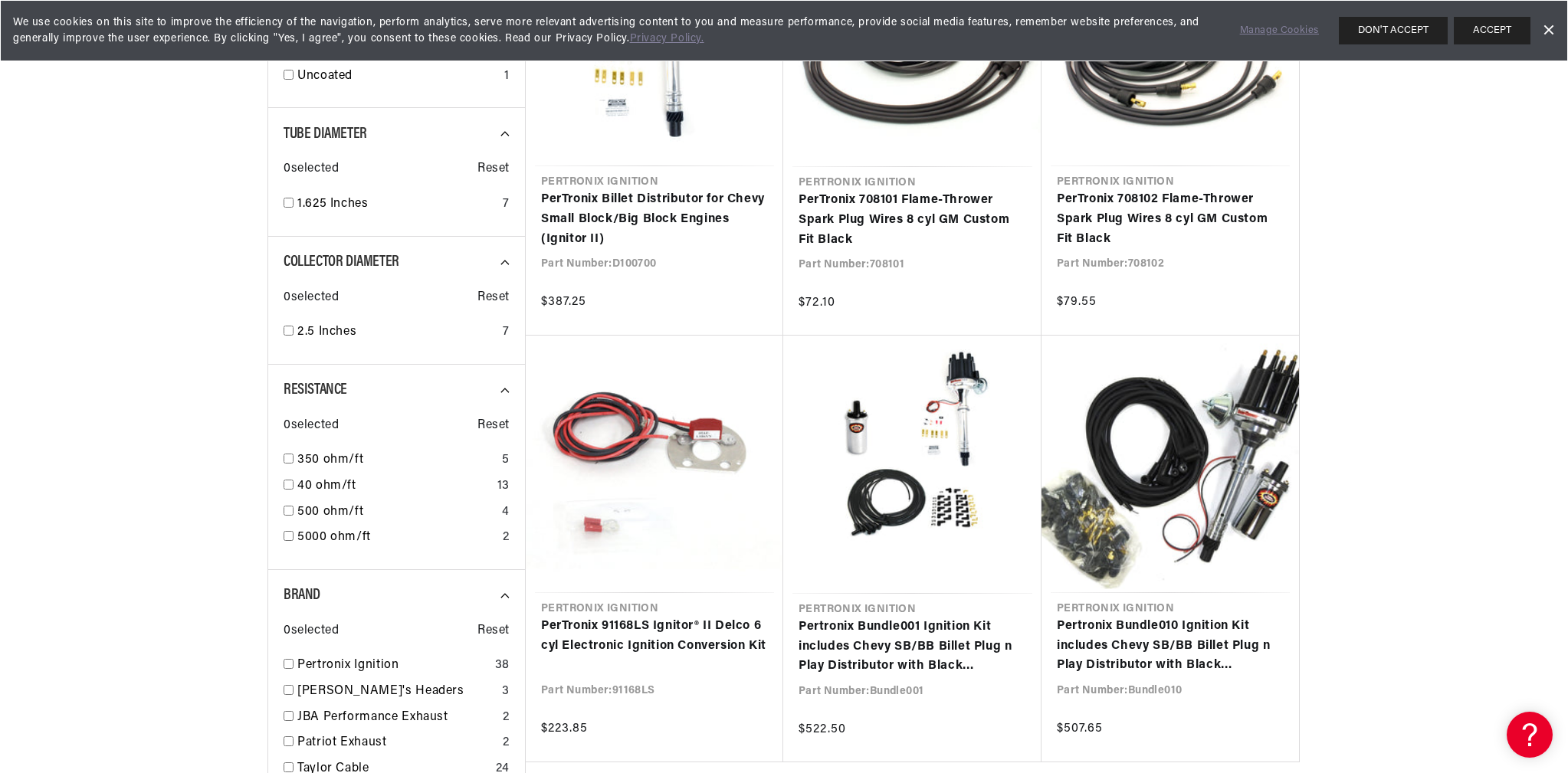
scroll to position [0, 464]
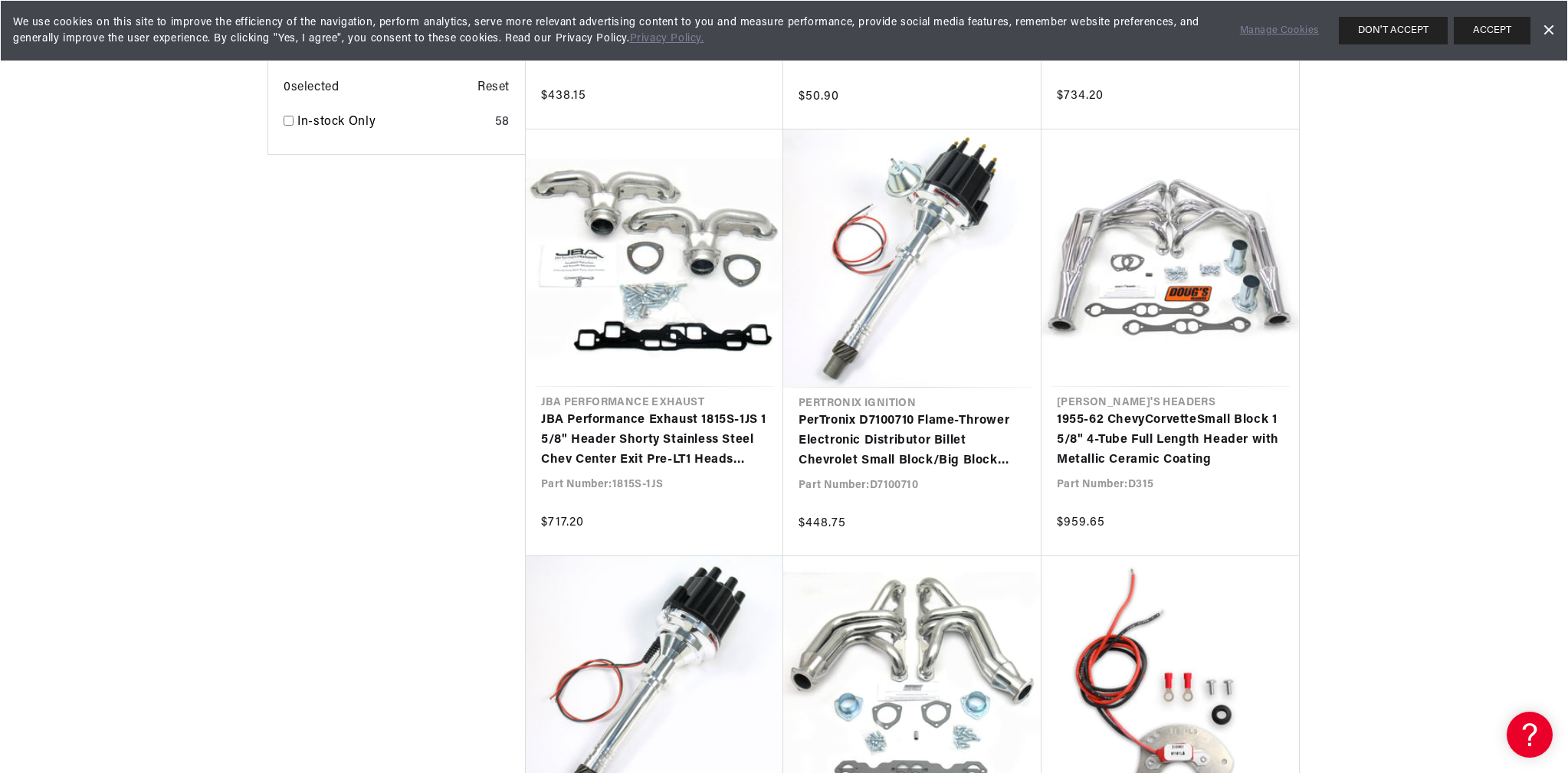
scroll to position [2919, 0]
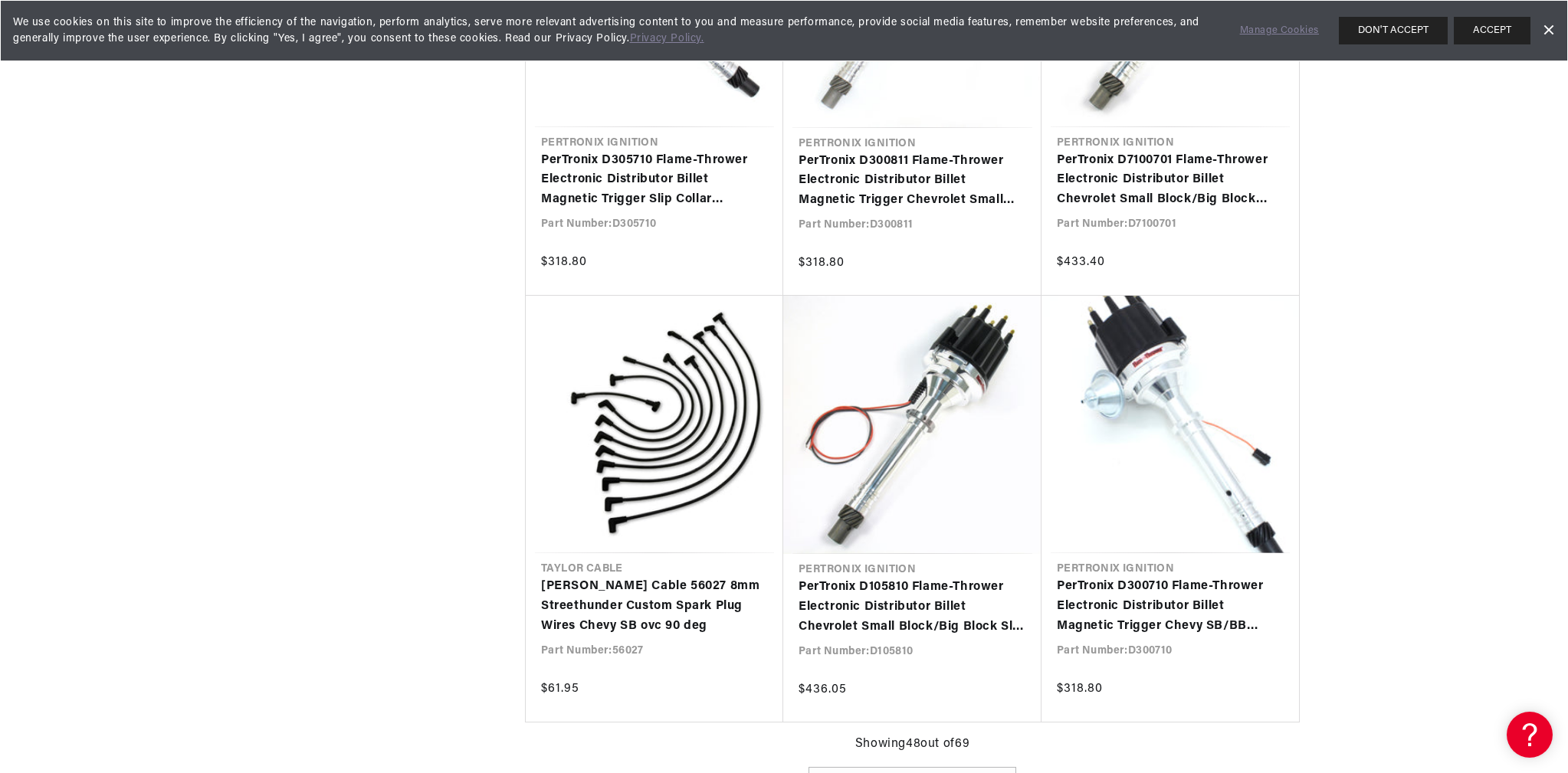
scroll to position [5064, 0]
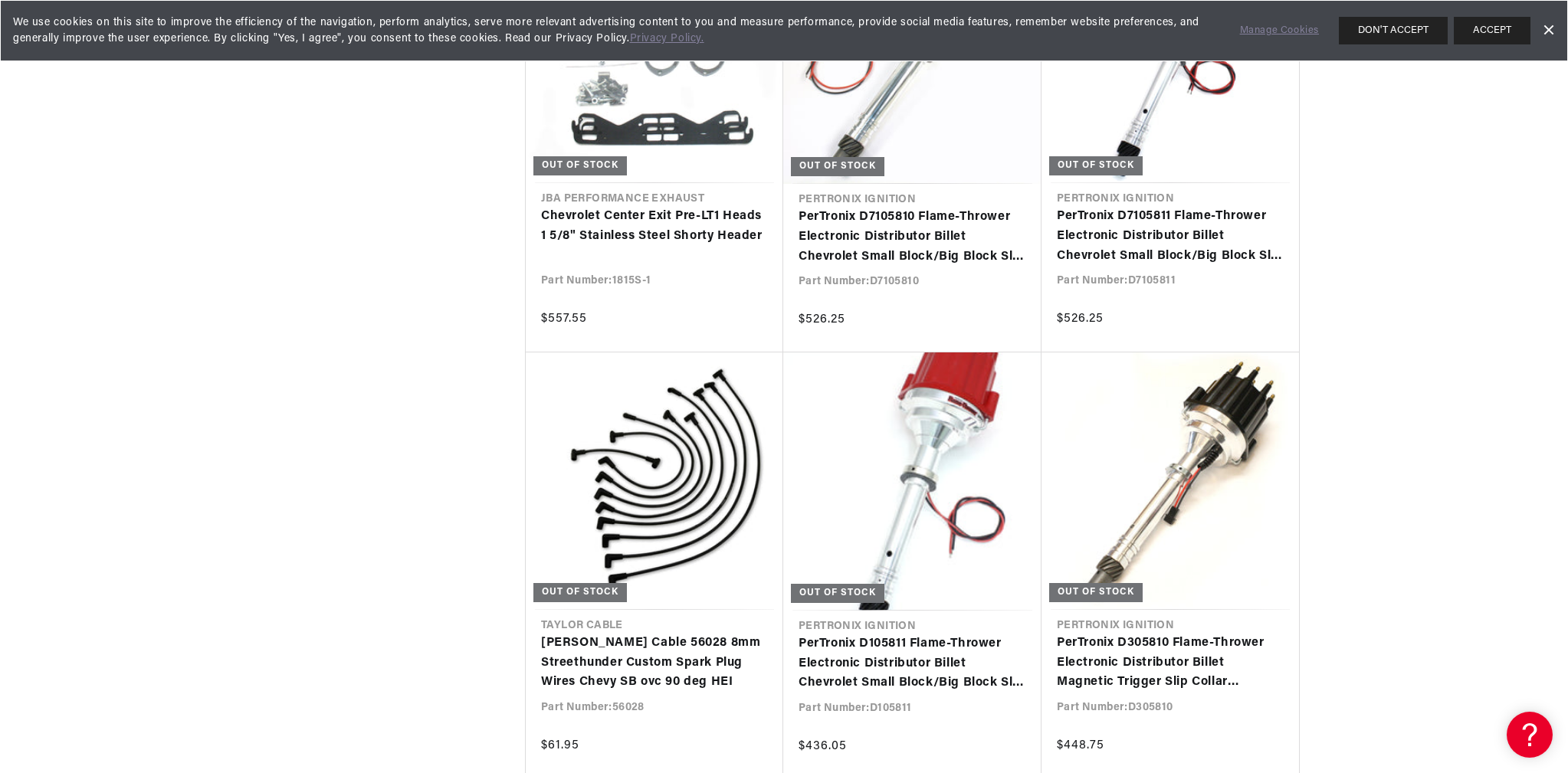
scroll to position [0, 464]
